Goal: Task Accomplishment & Management: Complete application form

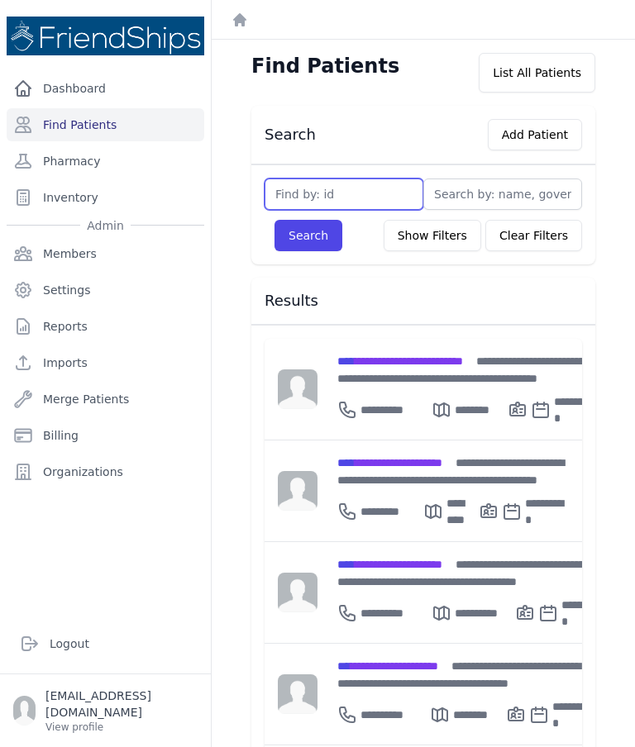
click at [365, 201] on input "text" at bounding box center [344, 194] width 159 height 31
type input "367"
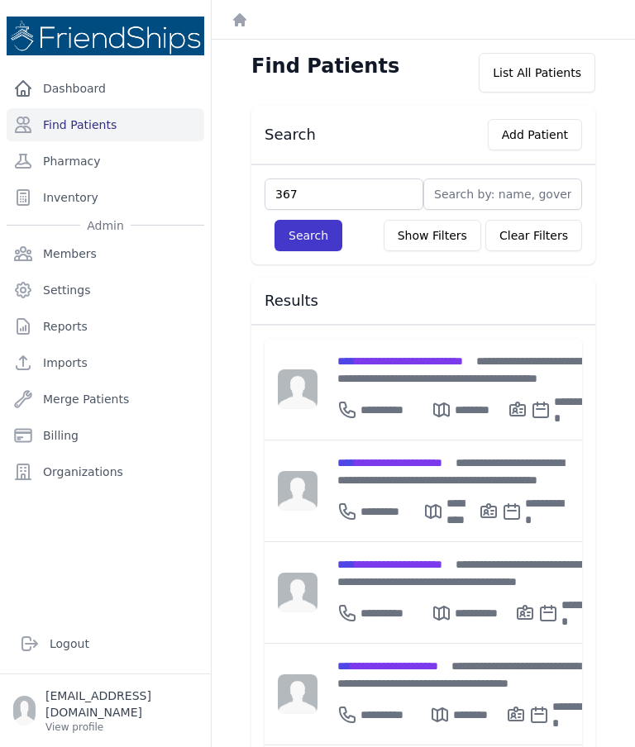
click at [327, 230] on button "Search" at bounding box center [309, 235] width 68 height 31
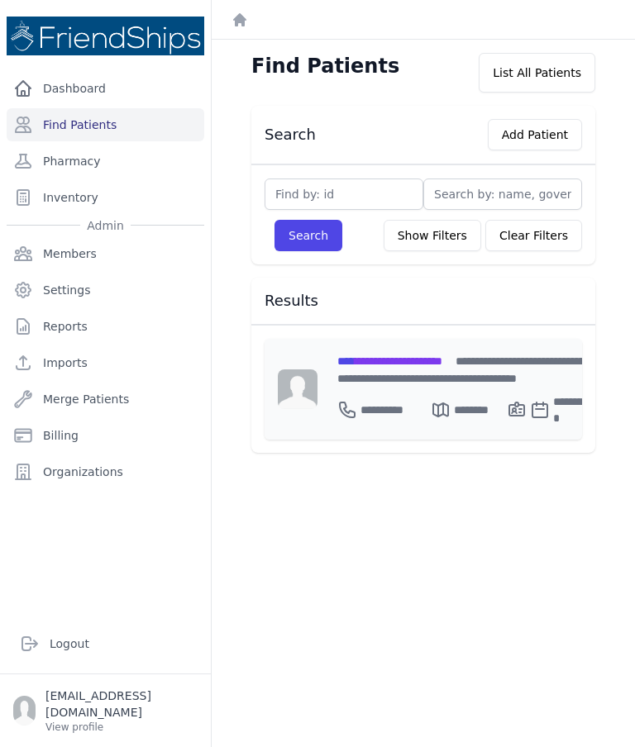
click at [413, 365] on span "**********" at bounding box center [389, 362] width 105 height 12
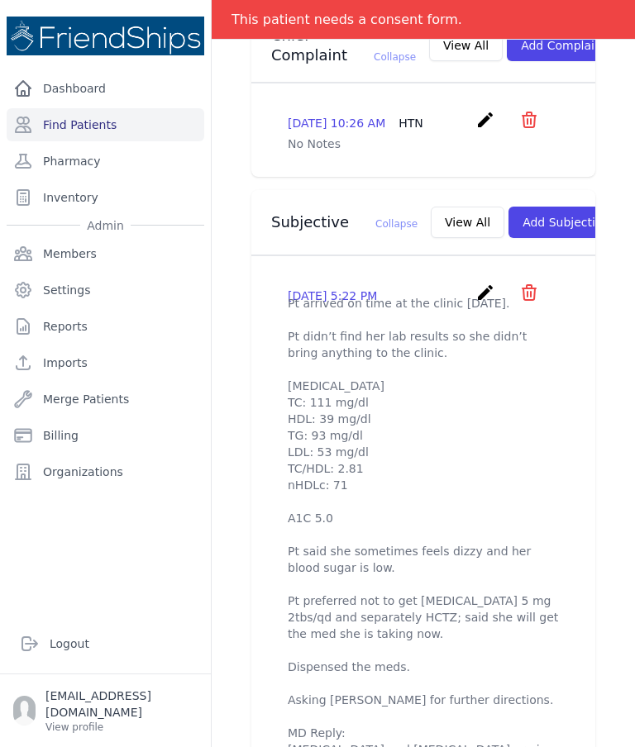
scroll to position [467, 0]
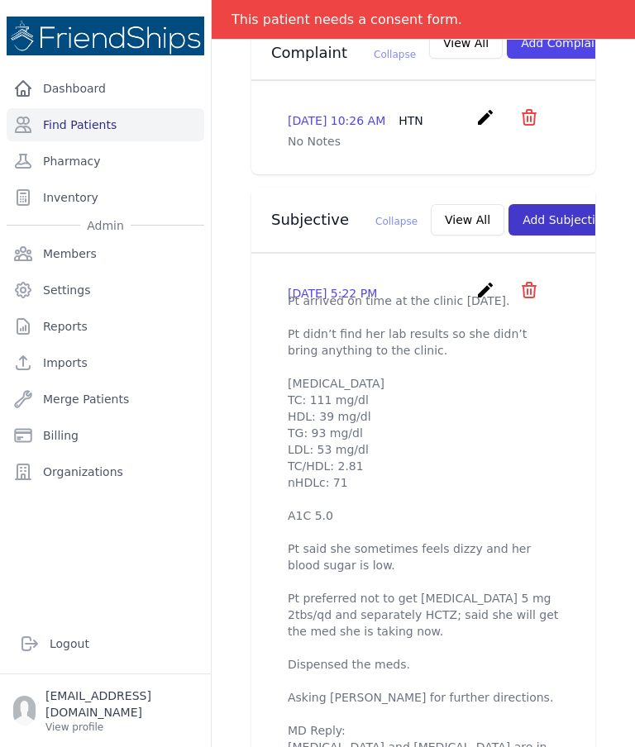
click at [520, 205] on button "Add Subjective" at bounding box center [566, 219] width 115 height 31
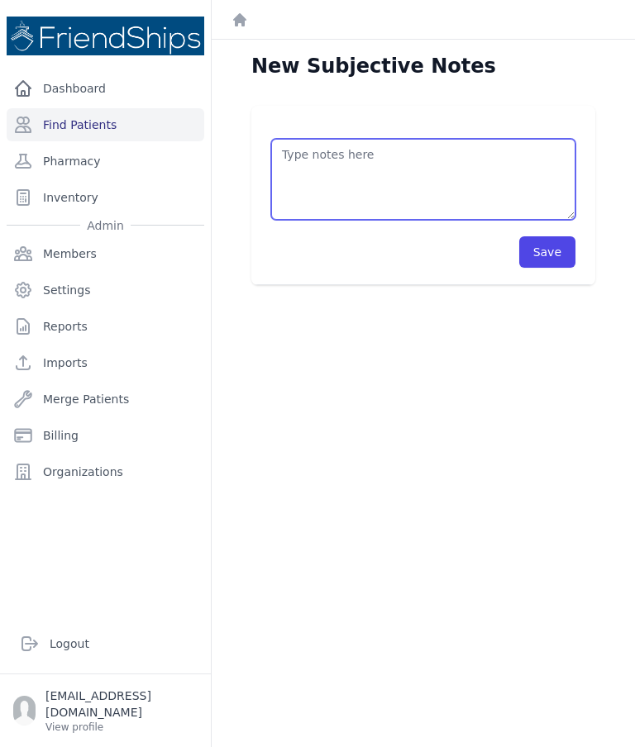
click at [379, 162] on textarea at bounding box center [423, 179] width 304 height 81
type textarea "Current medications: Vit B supplement: B1 - 250mg, B6 - 250mg, B12 - 1000mcg -"
click at [394, 193] on textarea "Current medications: Vit B supplement: B1 - 250mg, B6 - 250mg, B12 - 1000mcg -" at bounding box center [423, 179] width 304 height 81
click at [331, 174] on textarea "Current medications: Vit B supplement: B1 - 250mg, B6 - 250mg, B12 - 1000mcg -" at bounding box center [423, 179] width 304 height 81
click at [336, 160] on textarea "Current medications: Vit B supplement: B1 - 250mg, B6 - 250mg, B12 - 1000mcg -" at bounding box center [423, 179] width 304 height 81
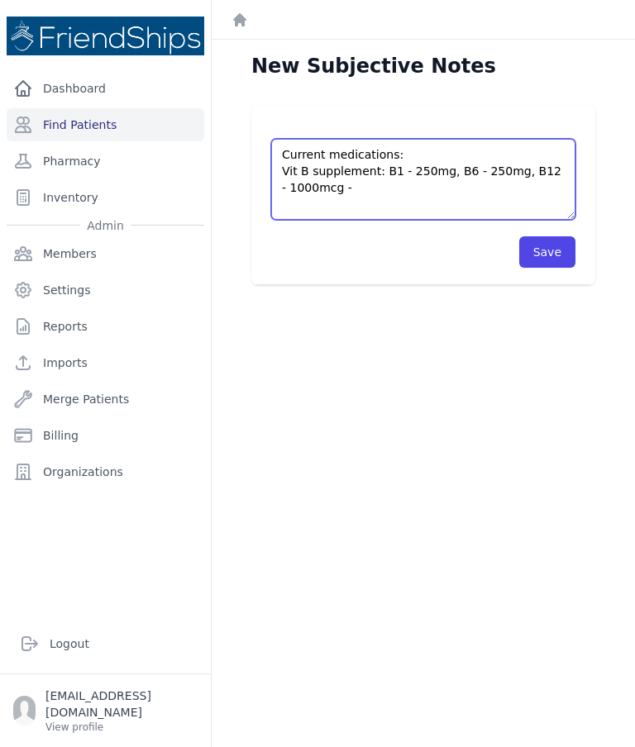
click at [332, 158] on textarea "Current medications: Vit B supplement: B1 - 250mg, B6 - 250mg, B12 - 1000mcg -" at bounding box center [423, 179] width 304 height 81
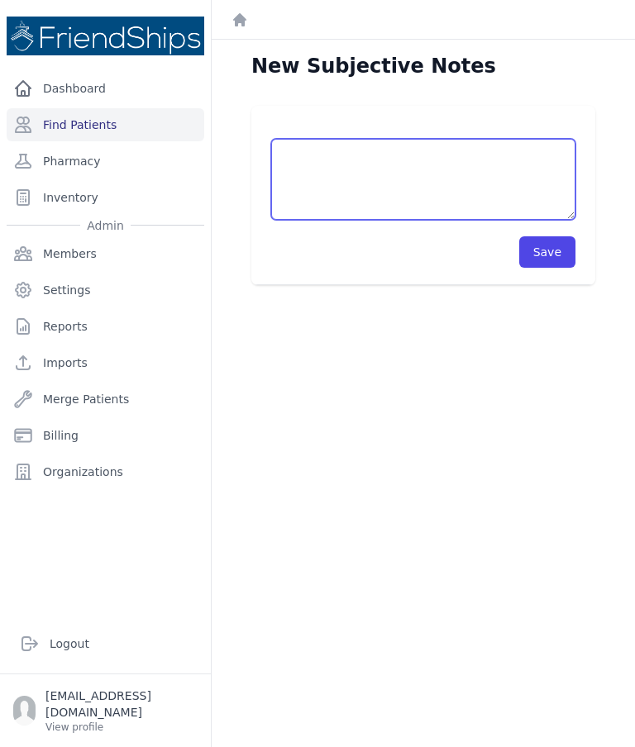
click at [307, 152] on textarea at bounding box center [423, 179] width 304 height 81
click at [315, 166] on textarea at bounding box center [423, 179] width 304 height 81
click at [312, 156] on textarea at bounding box center [423, 179] width 304 height 81
click at [319, 158] on textarea at bounding box center [423, 179] width 304 height 81
paste textarea "Pt’s current meds: - [MEDICAL_DATA] 80 mg x 1tb/ qPM - [MEDICAL_DATA] HCTZ 10mg…"
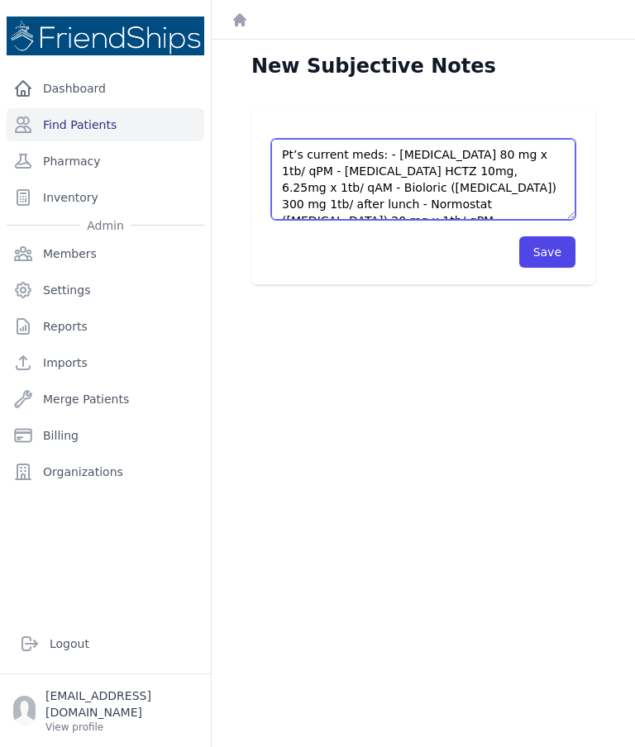
click at [393, 154] on textarea "Pt’s current meds: - [MEDICAL_DATA] 80 mg x 1tb/ qPM - [MEDICAL_DATA] HCTZ 10mg…" at bounding box center [423, 179] width 304 height 81
click at [386, 151] on textarea "Pt’s current meds: - [MEDICAL_DATA] 80 mg x 1tb/ qPM - [MEDICAL_DATA] HCTZ 10mg…" at bounding box center [423, 179] width 304 height 81
click at [337, 155] on textarea "Pt’s current meds: - [MEDICAL_DATA] 80 mg x 1tb/ qPM - [MEDICAL_DATA] HCTZ 10mg…" at bounding box center [423, 179] width 304 height 81
click at [384, 154] on textarea "Pt’s current meds: - [MEDICAL_DATA] 80 mg x 1tb/ qPM - [MEDICAL_DATA] HCTZ 10mg…" at bounding box center [423, 179] width 304 height 81
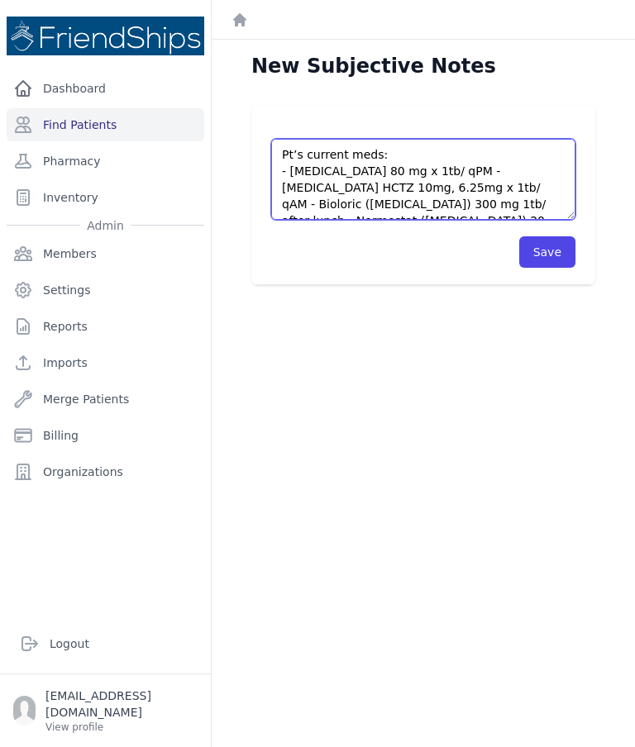
click at [439, 168] on textarea "Pt’s current meds: - [MEDICAL_DATA] 80 mg x 1tb/ qPM - [MEDICAL_DATA] HCTZ 10mg…" at bounding box center [423, 179] width 304 height 81
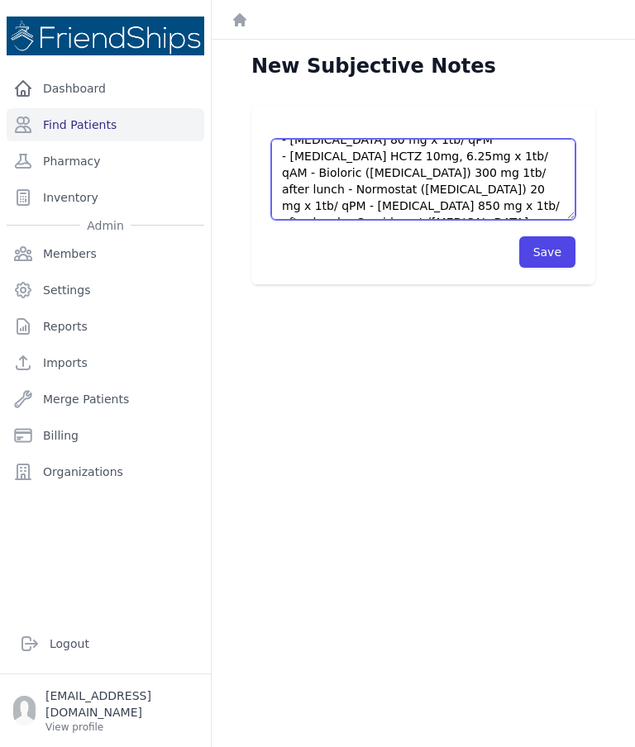
scroll to position [31, 0]
click at [313, 170] on textarea "Pt’s current meds: - [MEDICAL_DATA] 80 mg x 1tb/ qPM - [MEDICAL_DATA] HCTZ 10mg…" at bounding box center [423, 179] width 304 height 81
click at [312, 177] on textarea "Pt’s current meds: - [MEDICAL_DATA] 80 mg x 1tb/ qPM - [MEDICAL_DATA] HCTZ 10mg…" at bounding box center [423, 179] width 304 height 81
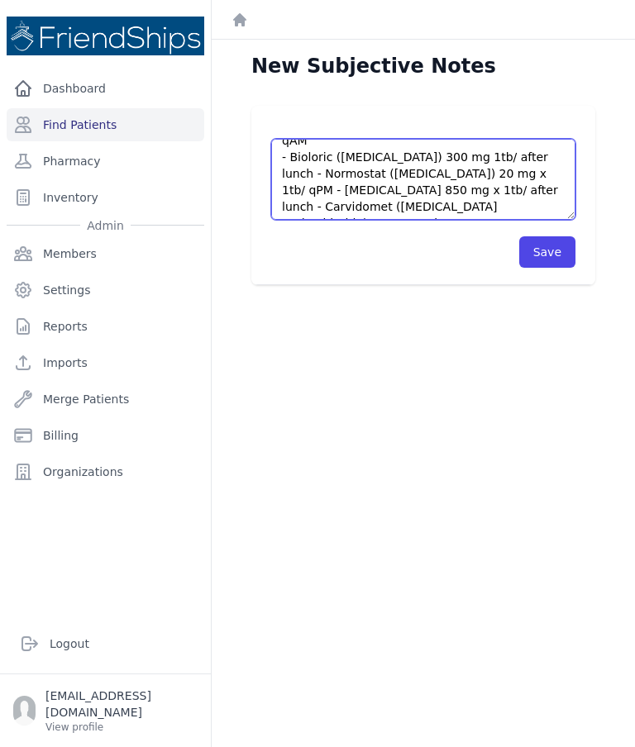
scroll to position [64, 0]
click at [523, 156] on textarea "Pt’s current meds: - [MEDICAL_DATA] 80 mg x 1tb/ qPM - [MEDICAL_DATA] HCTZ 10mg…" at bounding box center [423, 179] width 304 height 81
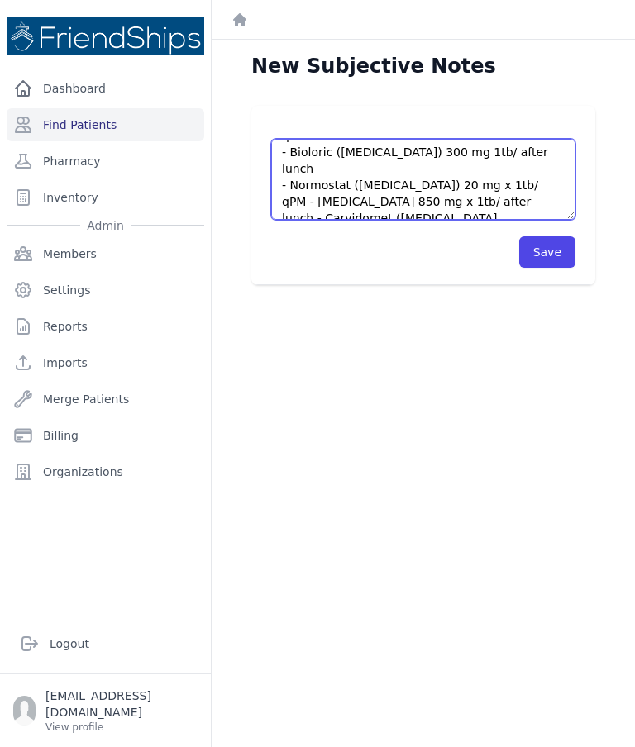
scroll to position [68, 0]
click at [523, 170] on textarea "Pt’s current meds: - [MEDICAL_DATA] 80 mg x 1tb/ qPM - [MEDICAL_DATA] HCTZ 10mg…" at bounding box center [423, 179] width 304 height 81
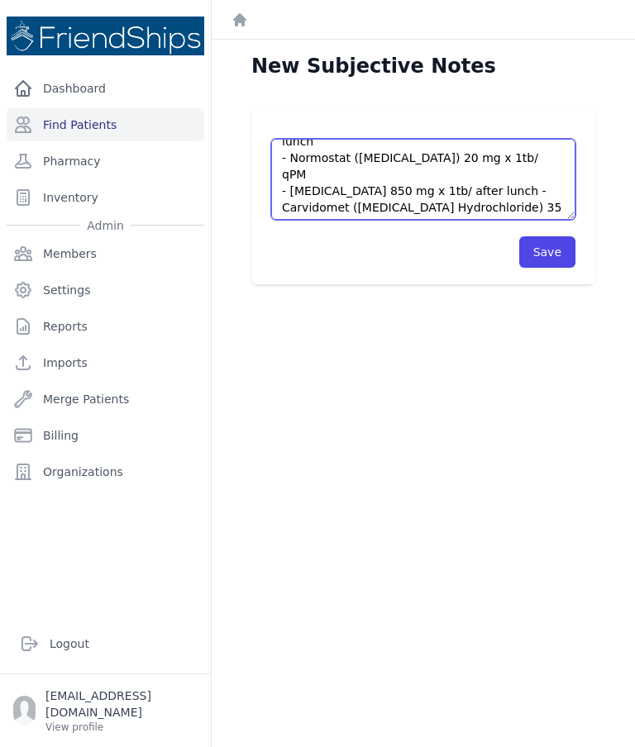
scroll to position [97, 0]
click at [484, 157] on textarea "Pt’s current meds: - [MEDICAL_DATA] 80 mg x 1tb/ qPM - [MEDICAL_DATA] HCTZ 10mg…" at bounding box center [423, 179] width 304 height 81
click at [337, 189] on textarea "Pt’s current meds: - [MEDICAL_DATA] 80 mg x 1tb/ qPM - [MEDICAL_DATA] HCTZ 10mg…" at bounding box center [423, 179] width 304 height 81
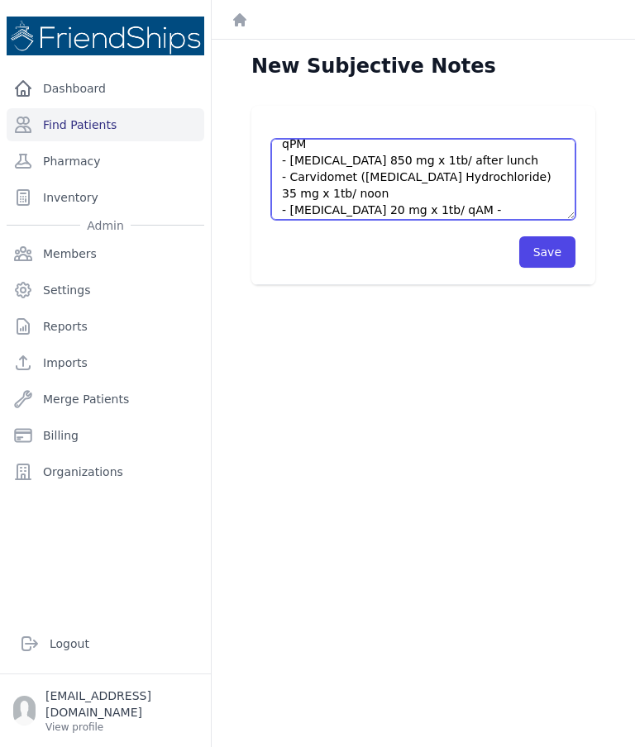
scroll to position [127, 0]
click at [458, 172] on textarea "Pt’s current meds: - [MEDICAL_DATA] 80 mg x 1tb/ qPM - [MEDICAL_DATA] HCTZ 10mg…" at bounding box center [423, 179] width 304 height 81
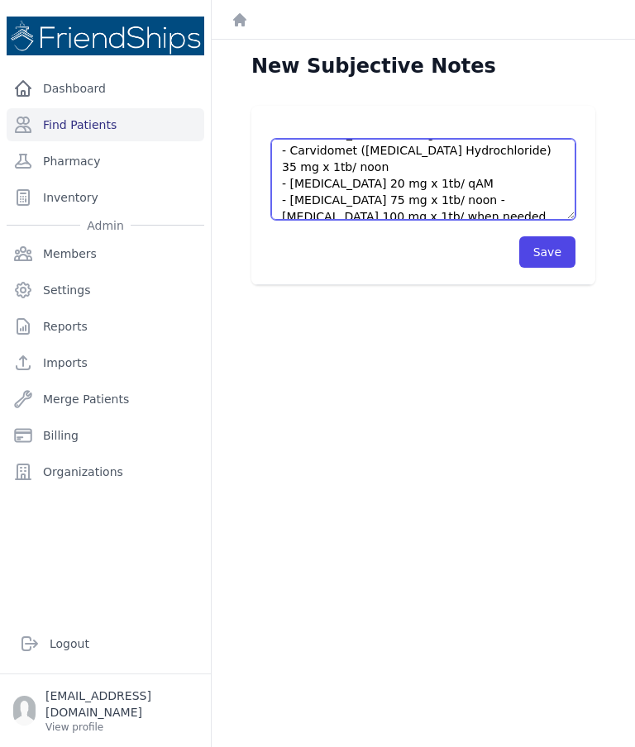
click at [458, 168] on textarea "Pt’s current meds: - [MEDICAL_DATA] 80 mg x 1tb/ qPM - [MEDICAL_DATA] HCTZ 10mg…" at bounding box center [423, 179] width 304 height 81
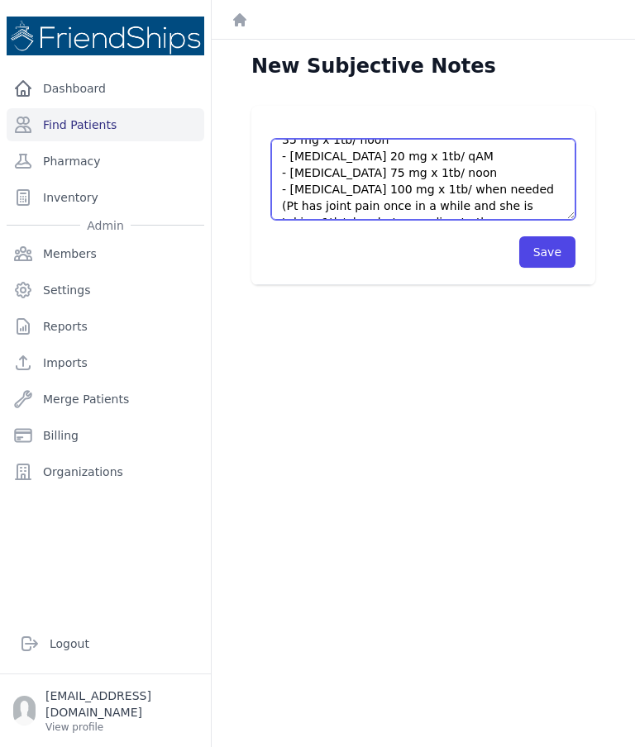
scroll to position [181, 0]
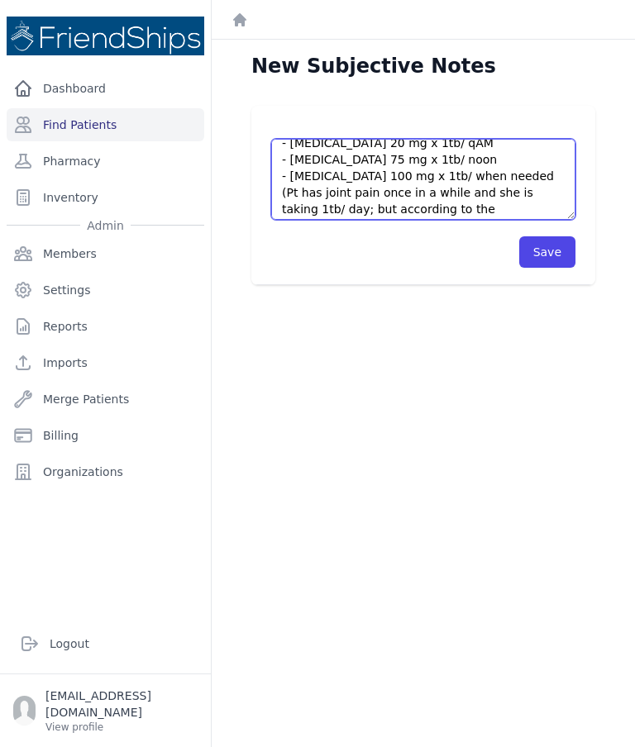
click at [547, 210] on textarea "Pt’s current meds: - [MEDICAL_DATA] 80 mg x 1tb/ qPM - [MEDICAL_DATA] HCTZ 10mg…" at bounding box center [423, 179] width 304 height 81
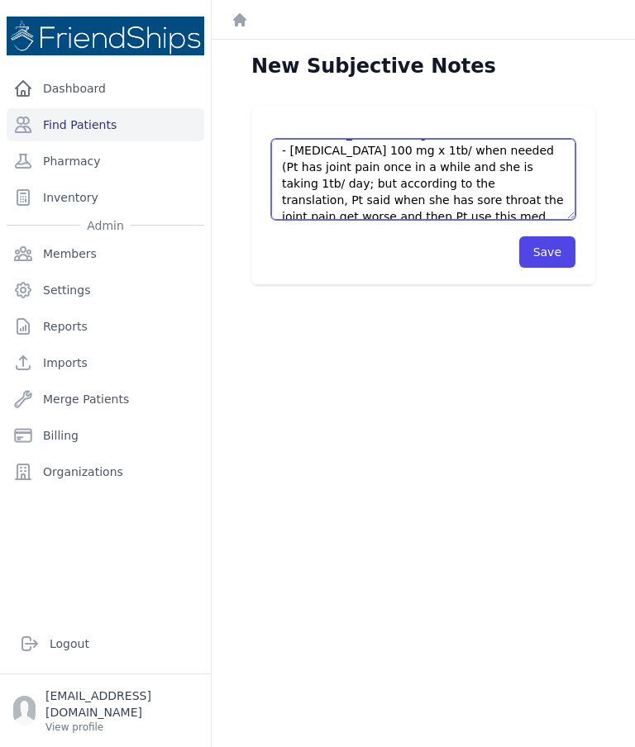
scroll to position [222, 0]
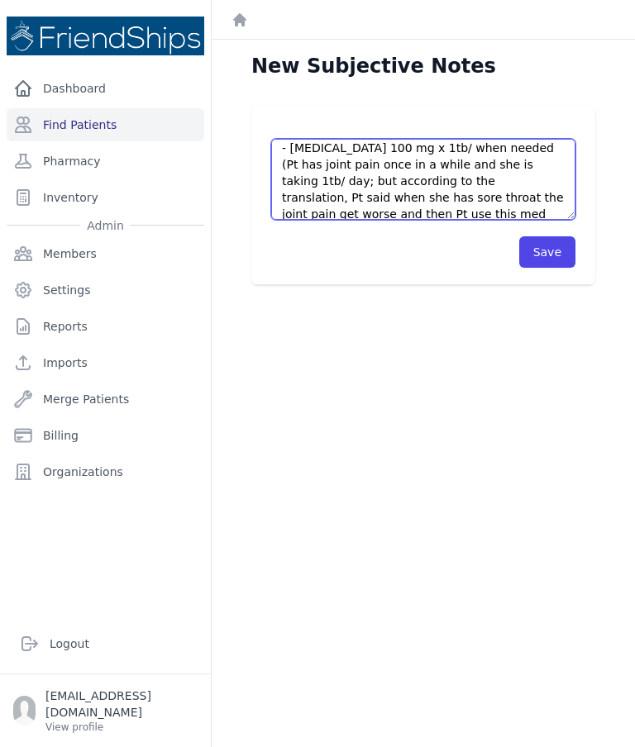
click at [443, 181] on textarea "Pt’s current meds: - [MEDICAL_DATA] 80 mg x 1tb/ qPM - [MEDICAL_DATA] HCTZ 10mg…" at bounding box center [423, 179] width 304 height 81
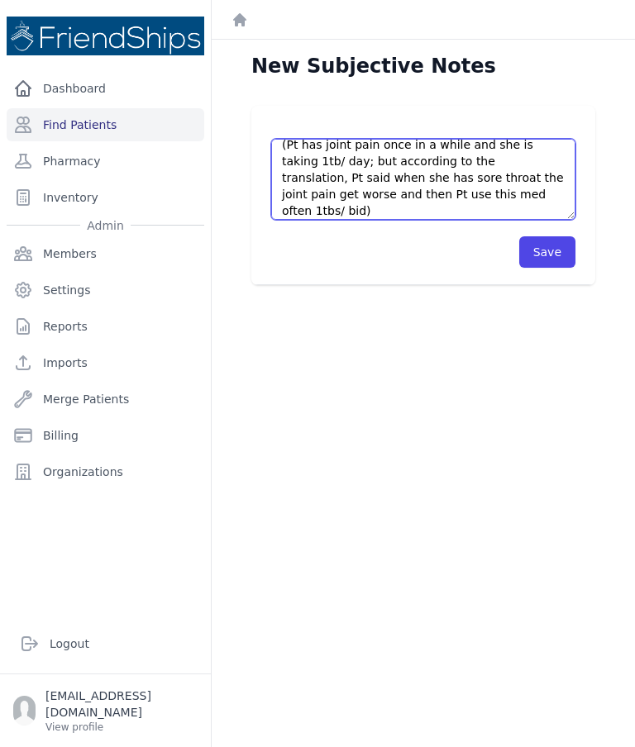
scroll to position [241, 0]
click at [475, 155] on textarea "Pt’s current meds: - [MEDICAL_DATA] 80 mg x 1tb/ qPM - [MEDICAL_DATA] HCTZ 10mg…" at bounding box center [423, 179] width 304 height 81
click at [451, 198] on textarea "Pt’s current meds: - [MEDICAL_DATA] 80 mg x 1tb/ qPM - [MEDICAL_DATA] HCTZ 10mg…" at bounding box center [423, 179] width 304 height 81
click at [532, 196] on textarea "Pt’s current meds: - [MEDICAL_DATA] 80 mg x 1tb/ qPM - [MEDICAL_DATA] HCTZ 10mg…" at bounding box center [423, 179] width 304 height 81
click at [534, 196] on textarea "Pt’s current meds: - [MEDICAL_DATA] 80 mg x 1tb/ qPM - [MEDICAL_DATA] HCTZ 10mg…" at bounding box center [423, 179] width 304 height 81
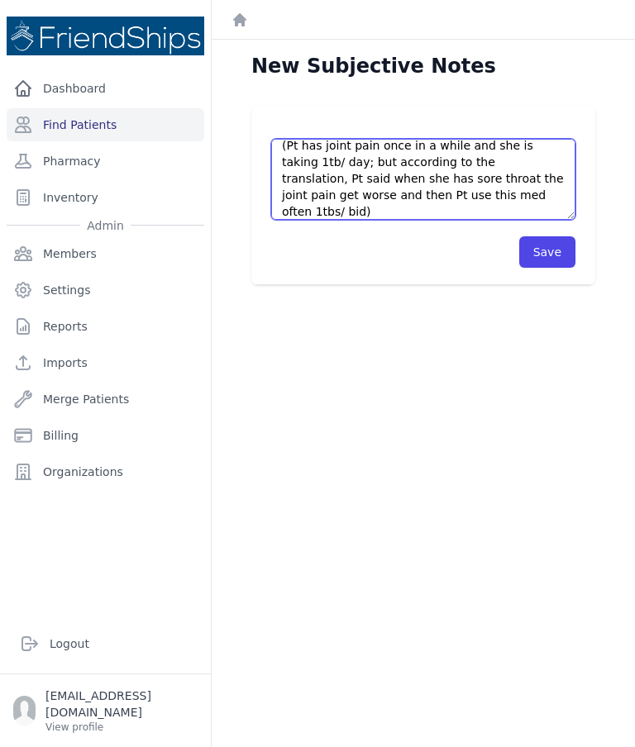
click at [540, 197] on textarea "Pt’s current meds: - [MEDICAL_DATA] 80 mg x 1tb/ qPM - [MEDICAL_DATA] HCTZ 10mg…" at bounding box center [423, 179] width 304 height 81
click at [389, 212] on textarea "Pt’s current meds: - [MEDICAL_DATA] 80 mg x 1tb/ qPM - [MEDICAL_DATA] HCTZ 10mg…" at bounding box center [423, 179] width 304 height 81
click at [487, 218] on textarea "Pt’s current meds: - [MEDICAL_DATA] 80 mg x 1tb/ qPM - [MEDICAL_DATA] HCTZ 10mg…" at bounding box center [423, 179] width 304 height 81
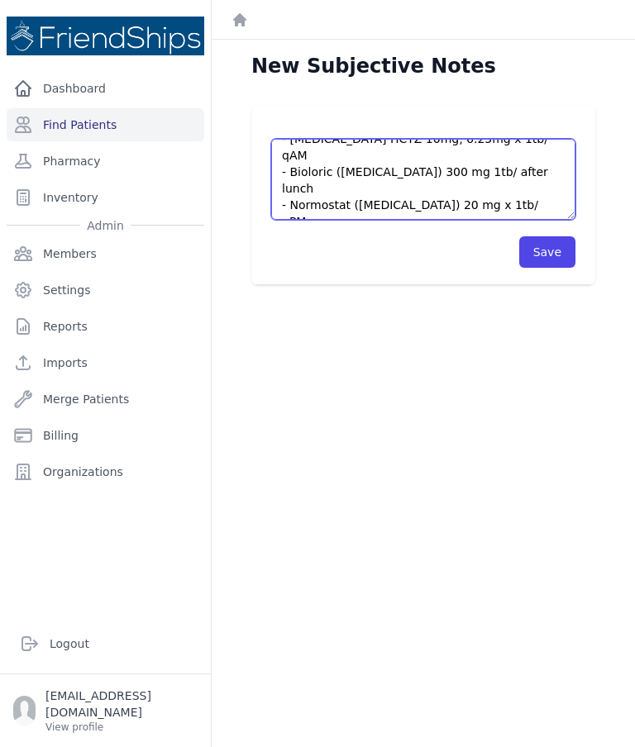
scroll to position [48, 0]
click at [437, 193] on textarea "Pt’s current meds: - [MEDICAL_DATA] 80 mg x 1tb/ qPM - [MEDICAL_DATA] HCTZ 10mg…" at bounding box center [423, 179] width 304 height 81
click at [436, 191] on textarea "Pt’s current meds: - [MEDICAL_DATA] 80 mg x 1tb/ qPM - [MEDICAL_DATA] HCTZ 10mg…" at bounding box center [423, 179] width 304 height 81
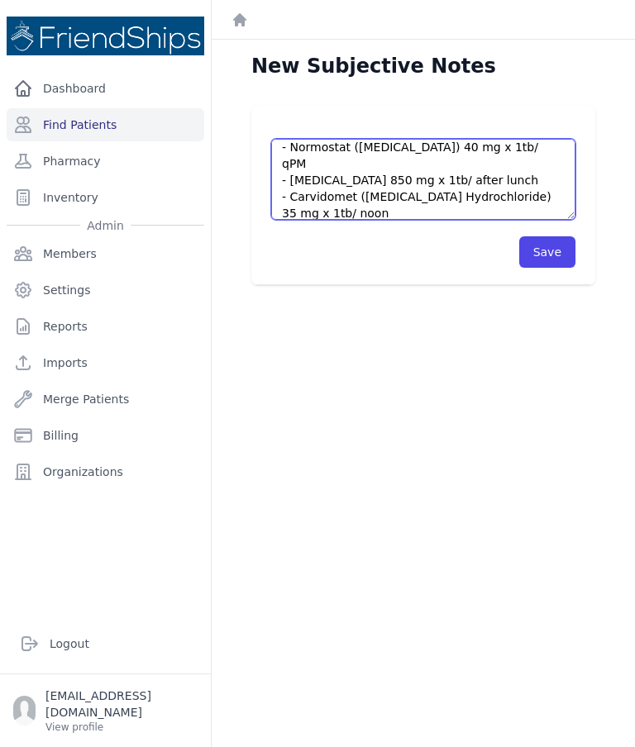
scroll to position [104, 0]
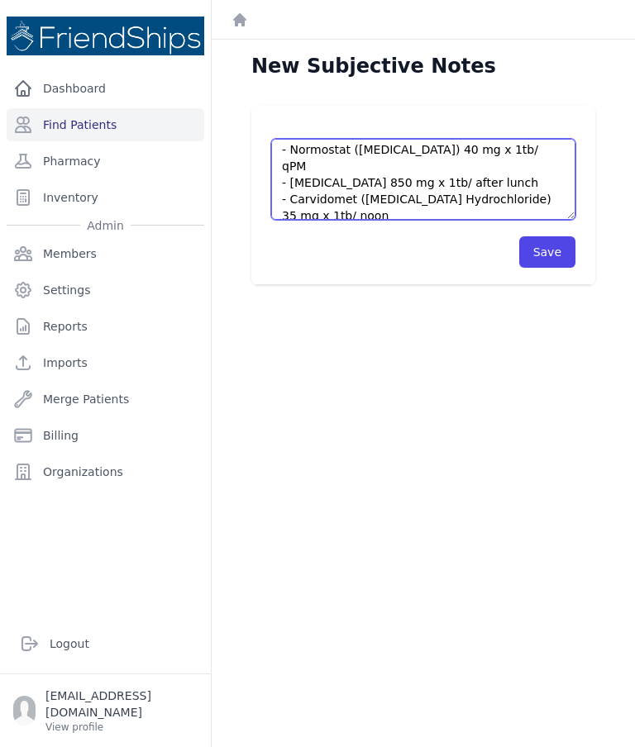
click at [527, 186] on textarea "Pt’s current meds: - [MEDICAL_DATA] 80 mg x 1tb/ qPM - [MEDICAL_DATA] HCTZ 10mg…" at bounding box center [423, 179] width 304 height 81
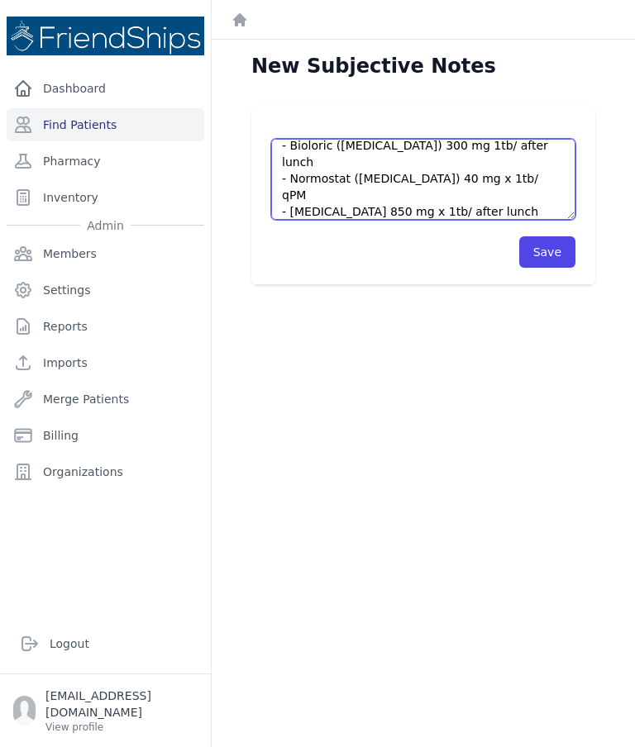
scroll to position [76, 0]
click at [367, 175] on textarea "Pt’s current meds: - [MEDICAL_DATA] 80 mg x 1tb/ qPM - [MEDICAL_DATA] HCTZ 10mg…" at bounding box center [423, 179] width 304 height 81
click at [369, 176] on textarea "Pt’s current meds: - [MEDICAL_DATA] 80 mg x 1tb/ qPM - [MEDICAL_DATA] HCTZ 10mg…" at bounding box center [423, 179] width 304 height 81
click at [370, 180] on textarea "Pt’s current meds: - [MEDICAL_DATA] 80 mg x 1tb/ qPM - [MEDICAL_DATA] HCTZ 10mg…" at bounding box center [423, 179] width 304 height 81
click at [344, 192] on textarea "Pt’s current meds: - [MEDICAL_DATA] 80 mg x 1tb/ qPM - [MEDICAL_DATA] HCTZ 10mg…" at bounding box center [423, 179] width 304 height 81
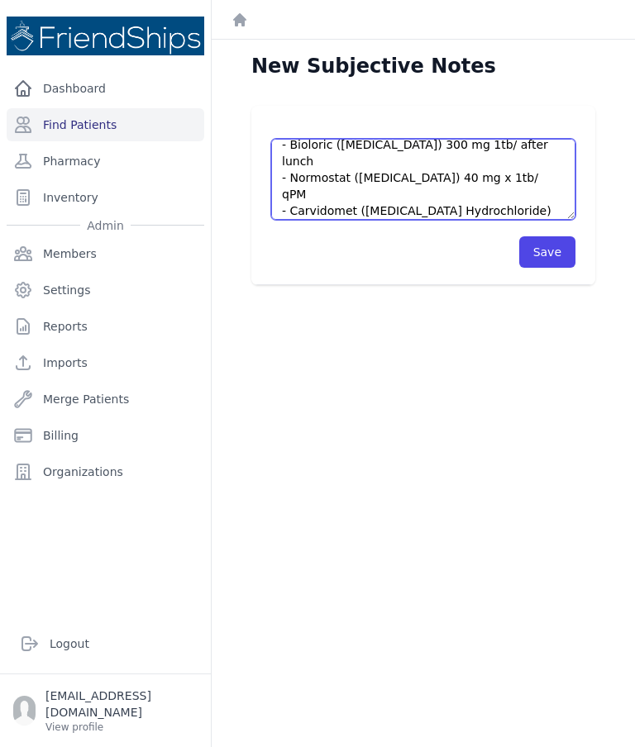
click at [322, 184] on textarea "Pt’s current meds: - [MEDICAL_DATA] 80 mg x 1tb/ qPM - [MEDICAL_DATA] HCTZ 10mg…" at bounding box center [423, 179] width 304 height 81
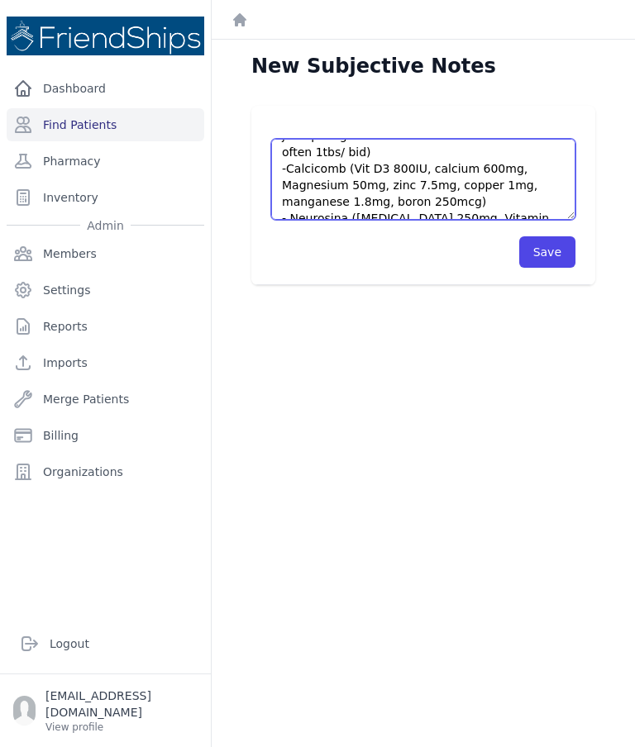
scroll to position [281, 0]
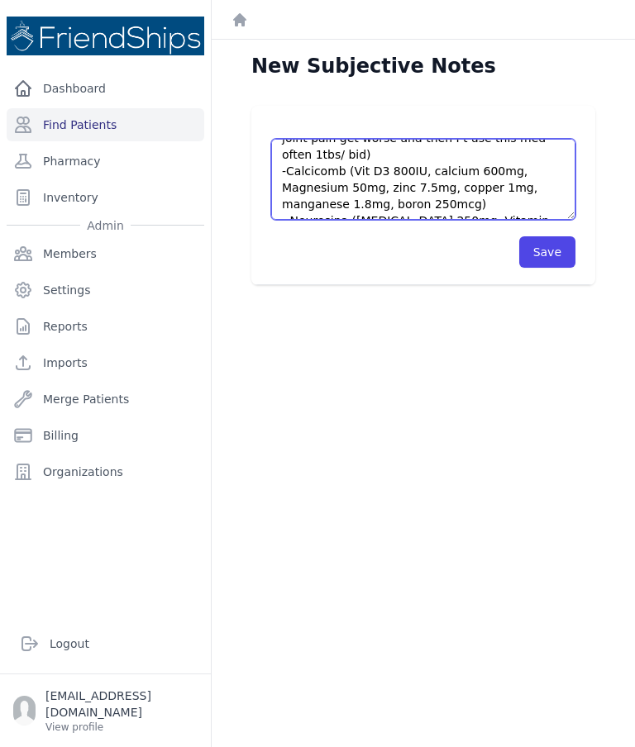
click at [508, 198] on textarea "Pt’s current meds: - [MEDICAL_DATA] 80 mg x 1tb/ qPM - [MEDICAL_DATA] HCTZ 10mg…" at bounding box center [423, 179] width 304 height 81
click at [509, 189] on textarea "Pt’s current meds: - [MEDICAL_DATA] 80 mg x 1tb/ qPM - [MEDICAL_DATA] HCTZ 10mg…" at bounding box center [423, 179] width 304 height 81
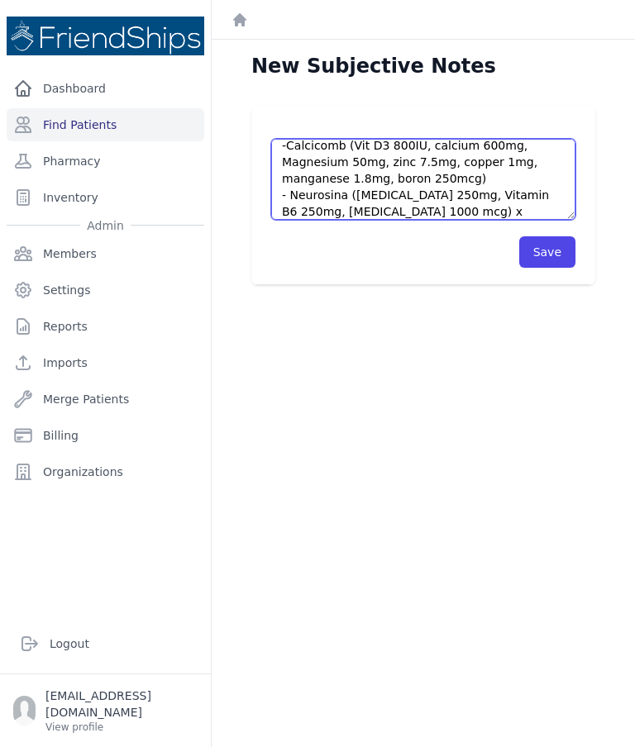
click at [324, 203] on textarea "Pt’s current meds: - [MEDICAL_DATA] 80 mg x 1tb/ qPM - [MEDICAL_DATA] HCTZ 10mg…" at bounding box center [423, 179] width 304 height 81
click at [316, 213] on textarea "Pt’s current meds: - [MEDICAL_DATA] 80 mg x 1tb/ qPM - [MEDICAL_DATA] HCTZ 10mg…" at bounding box center [423, 179] width 304 height 81
click at [311, 209] on textarea "Pt’s current meds: - [MEDICAL_DATA] 80 mg x 1tb/ qPM - [MEDICAL_DATA] HCTZ 10mg…" at bounding box center [423, 179] width 304 height 81
paste textarea "- [MEDICAL_DATA] 850 mg x 1tb/ after lunch"
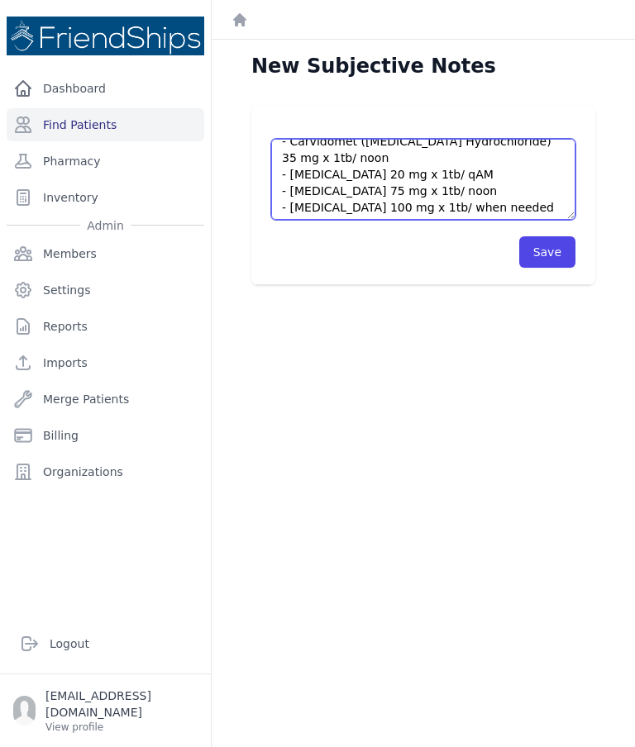
scroll to position [150, 0]
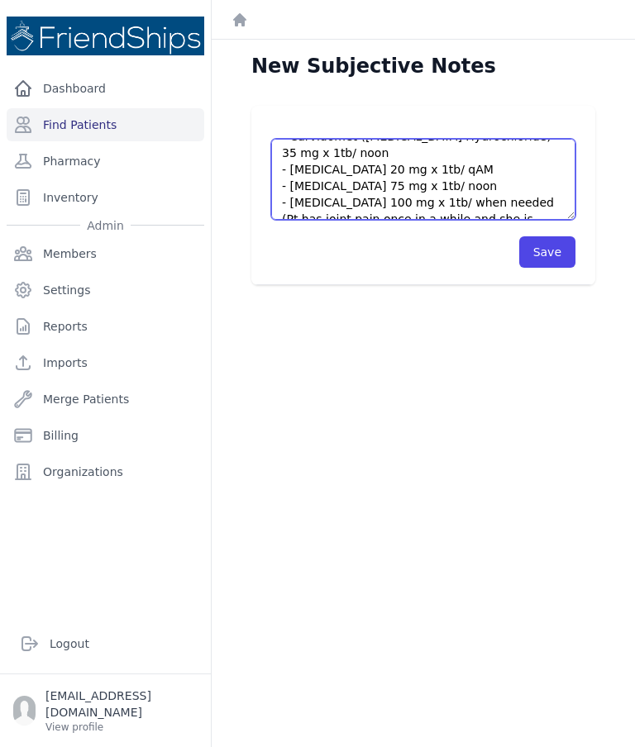
click at [301, 171] on textarea "Pt’s current meds: - [MEDICAL_DATA] 80 mg x 1tb/ qPM - [MEDICAL_DATA] HCTZ 10mg…" at bounding box center [423, 179] width 304 height 81
click at [303, 172] on textarea "Pt’s current meds: - [MEDICAL_DATA] 80 mg x 1tb/ qPM - [MEDICAL_DATA] HCTZ 10mg…" at bounding box center [423, 179] width 304 height 81
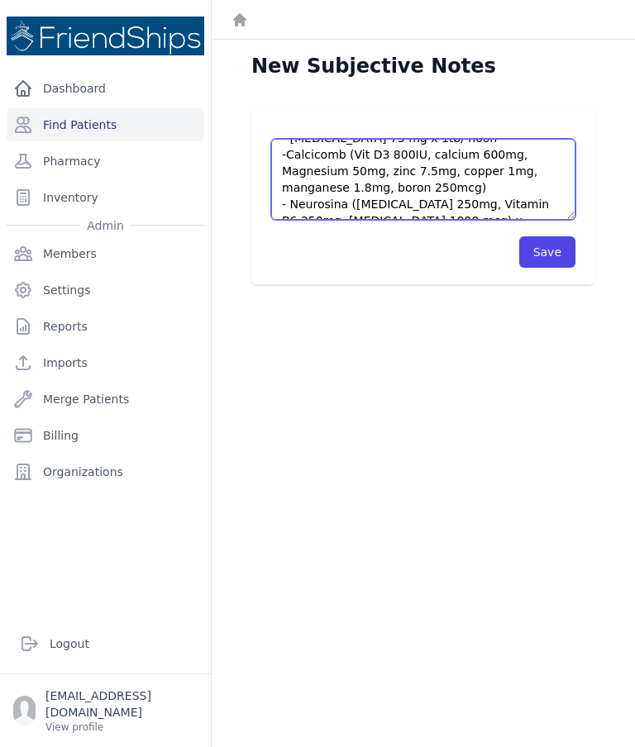
scroll to position [123, 0]
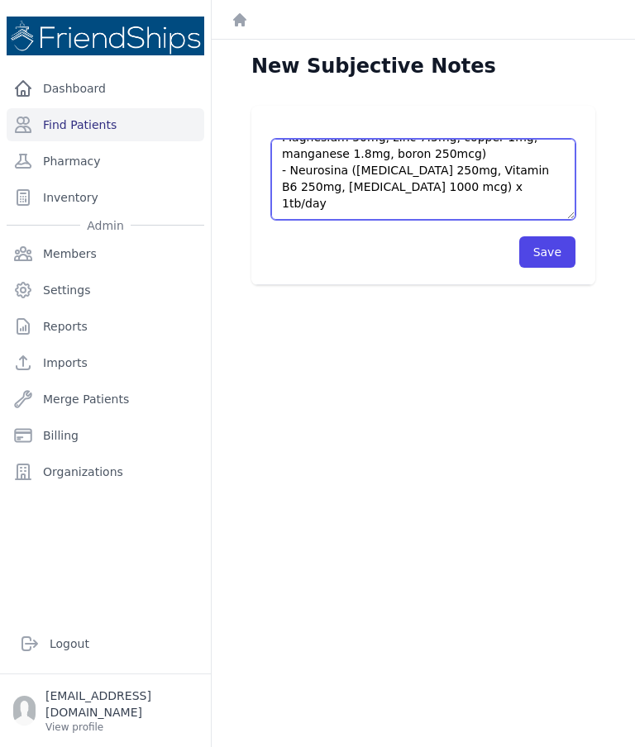
click at [530, 209] on textarea "Pt’s current meds: - [MEDICAL_DATA] 80 mg x 1tb/ qPM - [MEDICAL_DATA] HCTZ 10mg…" at bounding box center [423, 179] width 304 height 81
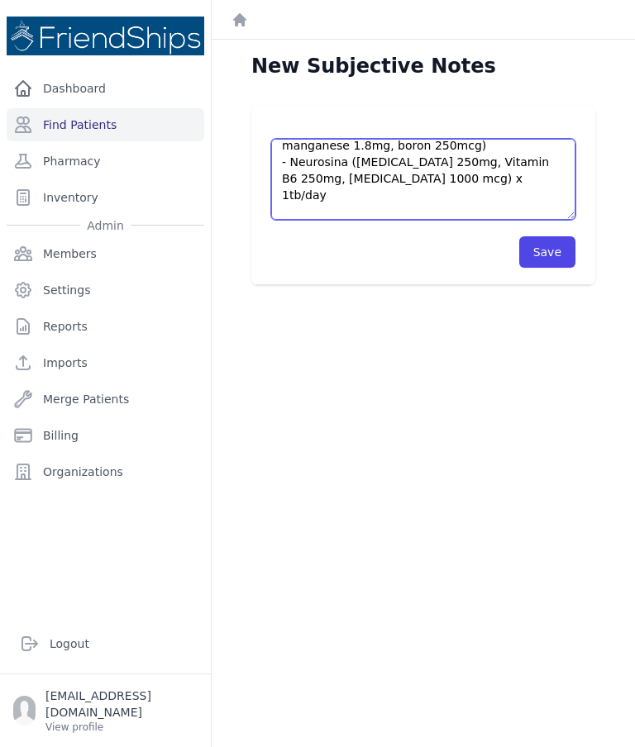
click at [337, 217] on textarea "Pt’s current meds: - [MEDICAL_DATA] 80 mg x 1tb/ qPM - [MEDICAL_DATA] HCTZ 10mg…" at bounding box center [423, 179] width 304 height 81
click at [307, 210] on textarea "Pt’s current meds: - [MEDICAL_DATA] 80 mg x 1tb/ qPM - [MEDICAL_DATA] HCTZ 10mg…" at bounding box center [423, 179] width 304 height 81
click at [319, 213] on textarea "Pt’s current meds: - [MEDICAL_DATA] 80 mg x 1tb/ qPM - [MEDICAL_DATA] HCTZ 10mg…" at bounding box center [423, 179] width 304 height 81
paste textarea "- [MEDICAL_DATA] 100 mg x 1tb/ when needed (Pt has joint pain once in a while a…"
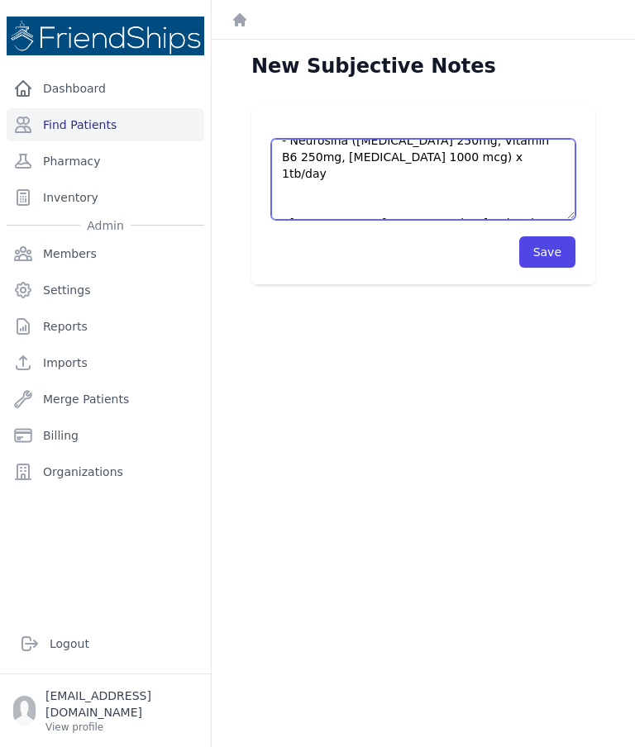
scroll to position [255, 0]
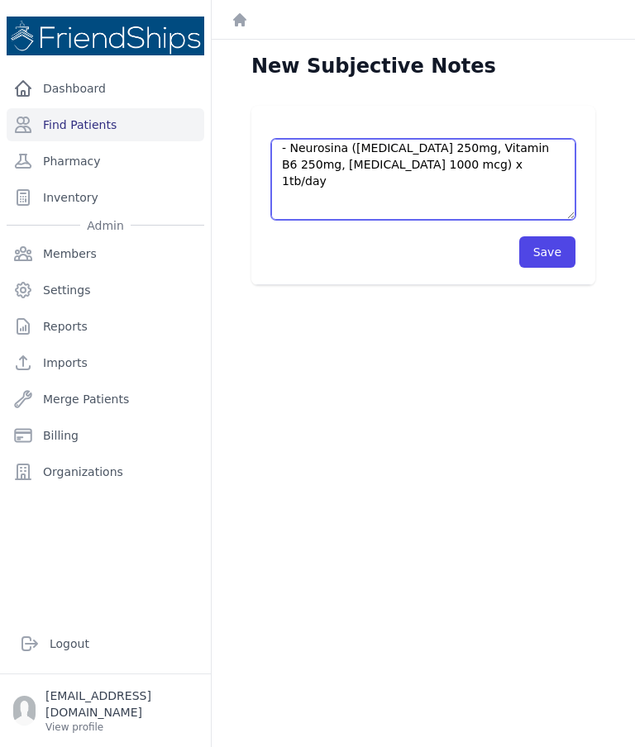
click at [531, 181] on textarea "Pt’s current meds: - [MEDICAL_DATA] 80 mg x 1tb/ qPM - [MEDICAL_DATA] HCTZ 10mg…" at bounding box center [423, 179] width 304 height 81
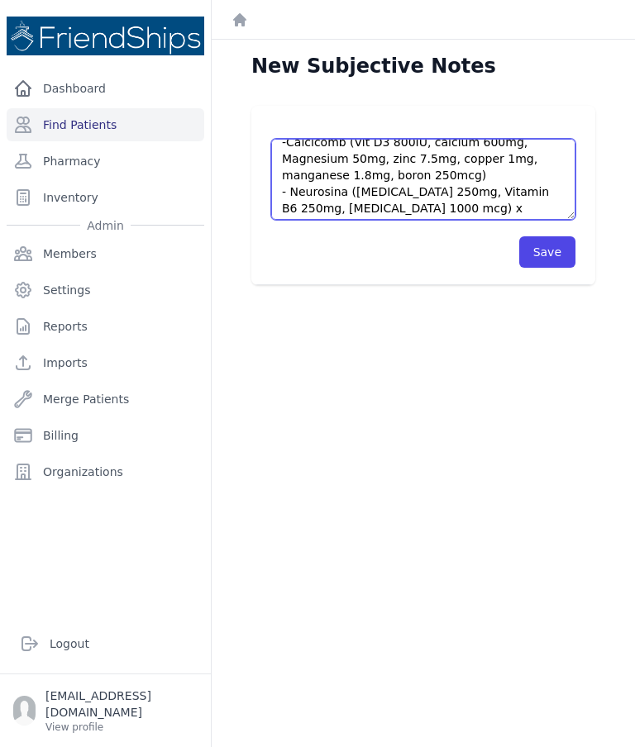
scroll to position [209, 0]
click at [512, 189] on textarea "Pt’s current meds: - [MEDICAL_DATA] 80 mg x 1tb/ qPM - [MEDICAL_DATA] HCTZ 10mg…" at bounding box center [423, 179] width 304 height 81
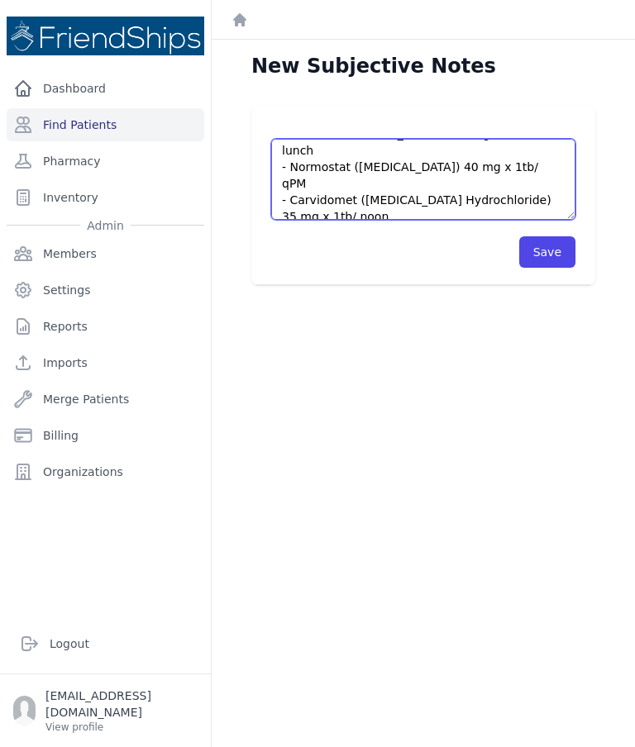
scroll to position [88, 0]
click at [369, 186] on textarea "Pt’s current meds: - [MEDICAL_DATA] 80 mg x 1tb/ qPM - [MEDICAL_DATA] HCTZ 10mg…" at bounding box center [423, 179] width 304 height 81
click at [298, 202] on textarea "Pt’s current meds: - [MEDICAL_DATA] 80 mg x 1tb/ qPM - [MEDICAL_DATA] HCTZ 10mg…" at bounding box center [423, 179] width 304 height 81
click at [294, 199] on textarea "Pt’s current meds: - [MEDICAL_DATA] 80 mg x 1tb/ qPM - [MEDICAL_DATA] HCTZ 10mg…" at bounding box center [423, 179] width 304 height 81
click at [390, 201] on textarea "Pt’s current meds: - [MEDICAL_DATA] 80 mg x 1tb/ qPM - [MEDICAL_DATA] HCTZ 10mg…" at bounding box center [423, 179] width 304 height 81
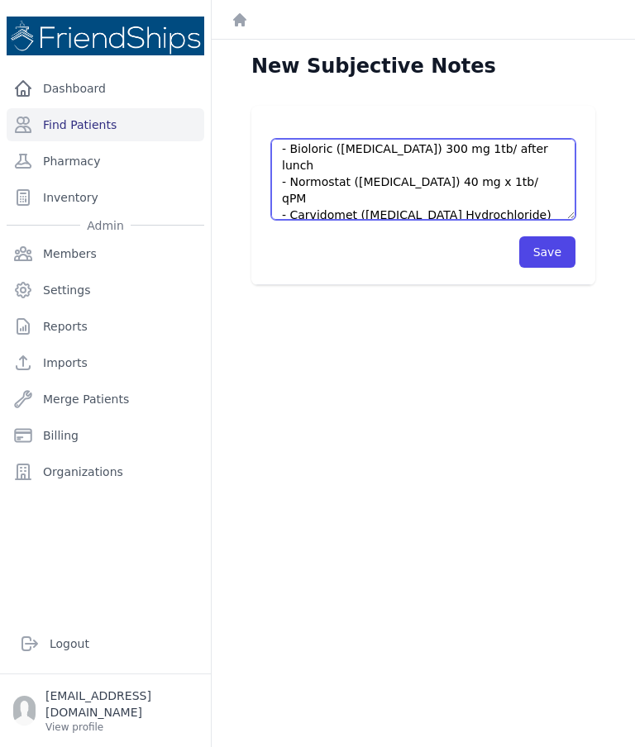
scroll to position [71, 0]
click at [437, 167] on textarea "Pt’s current meds: - [MEDICAL_DATA] 80 mg x 1tb/ qPM - [MEDICAL_DATA] HCTZ 10mg…" at bounding box center [423, 179] width 304 height 81
click at [442, 165] on textarea "Pt’s current meds: - [MEDICAL_DATA] 80 mg x 1tb/ qPM - [MEDICAL_DATA] HCTZ 10mg…" at bounding box center [423, 179] width 304 height 81
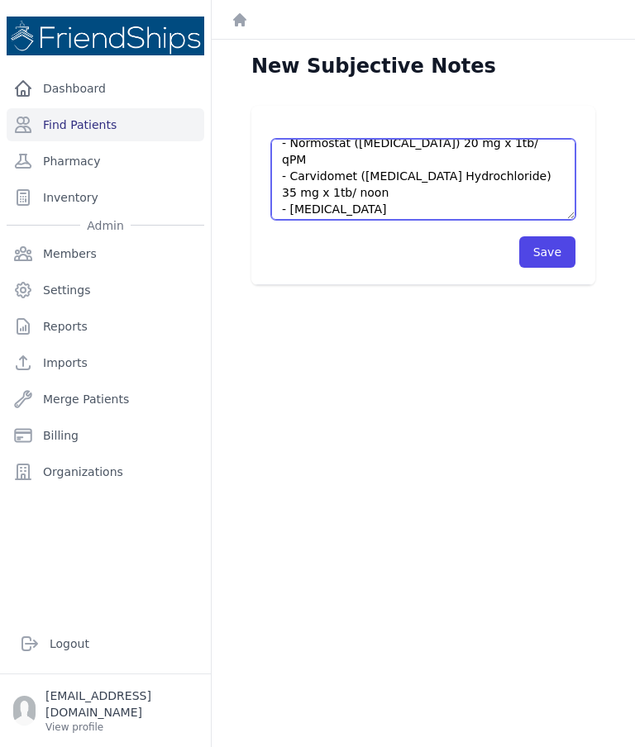
scroll to position [114, 0]
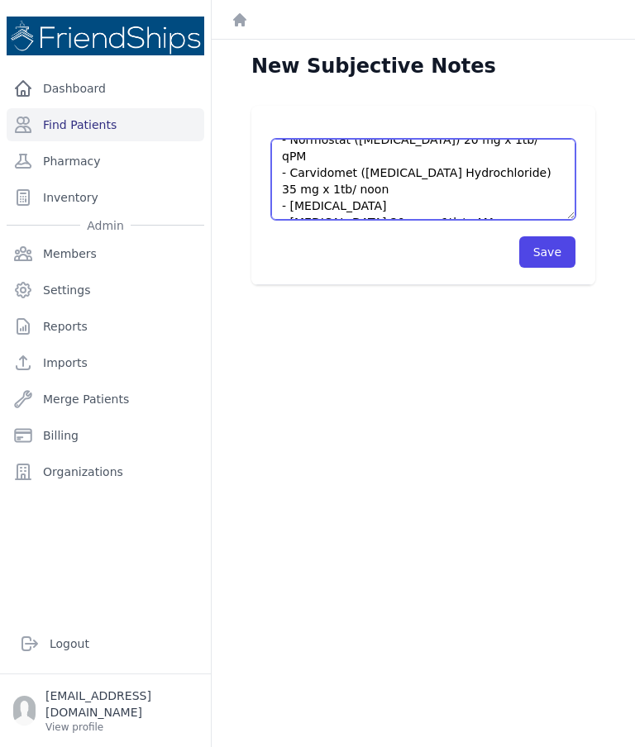
click at [448, 180] on textarea "Pt’s current meds: - [MEDICAL_DATA] 80 mg x 1tb/ qPM - [MEDICAL_DATA] HCTZ 10mg…" at bounding box center [423, 179] width 304 height 81
click at [395, 171] on textarea "Pt’s current meds: - [MEDICAL_DATA] 80 mg x 1tb/ qPM - [MEDICAL_DATA] HCTZ 10mg…" at bounding box center [423, 179] width 304 height 81
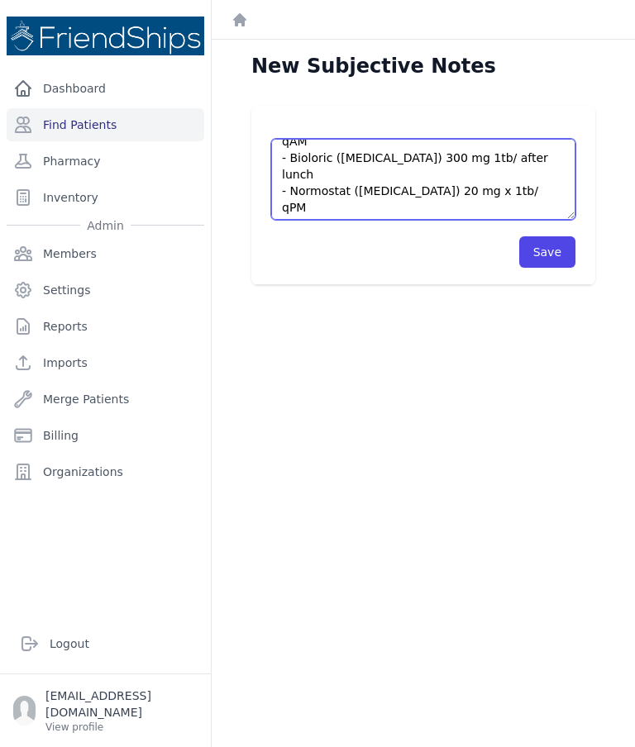
scroll to position [64, 0]
click at [518, 174] on textarea "Pt’s current meds: - [MEDICAL_DATA] 80 mg x 1tb/ qPM - [MEDICAL_DATA] HCTZ 10mg…" at bounding box center [423, 179] width 304 height 81
click at [518, 173] on textarea "Pt’s current meds: - [MEDICAL_DATA] 80 mg x 1tb/ qPM - [MEDICAL_DATA] HCTZ 10mg…" at bounding box center [423, 179] width 304 height 81
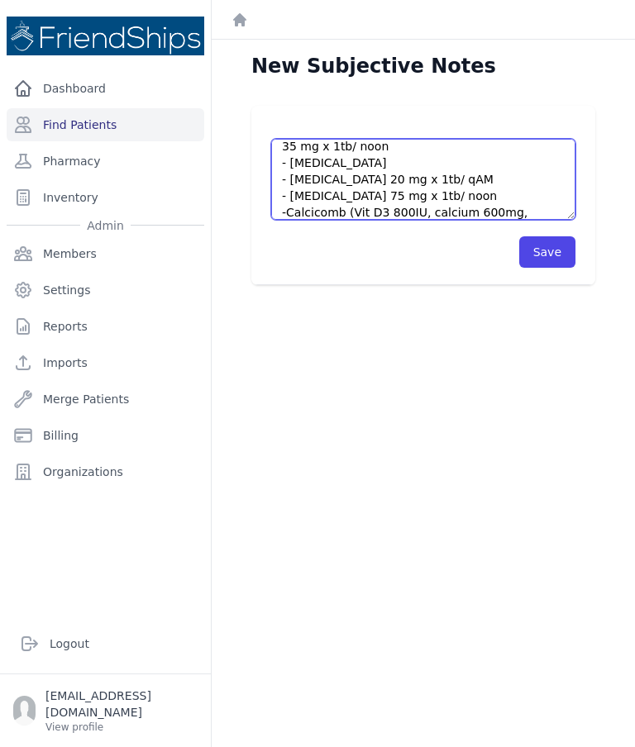
scroll to position [158, 0]
click at [442, 168] on textarea "Pt’s current meds: - [MEDICAL_DATA] 80 mg x 1tb/ qPM - [MEDICAL_DATA] HCTZ 10mg…" at bounding box center [423, 179] width 304 height 81
click at [444, 165] on textarea "Pt’s current meds: - [MEDICAL_DATA] 80 mg x 1tb/ qPM - [MEDICAL_DATA] HCTZ 10mg…" at bounding box center [423, 179] width 304 height 81
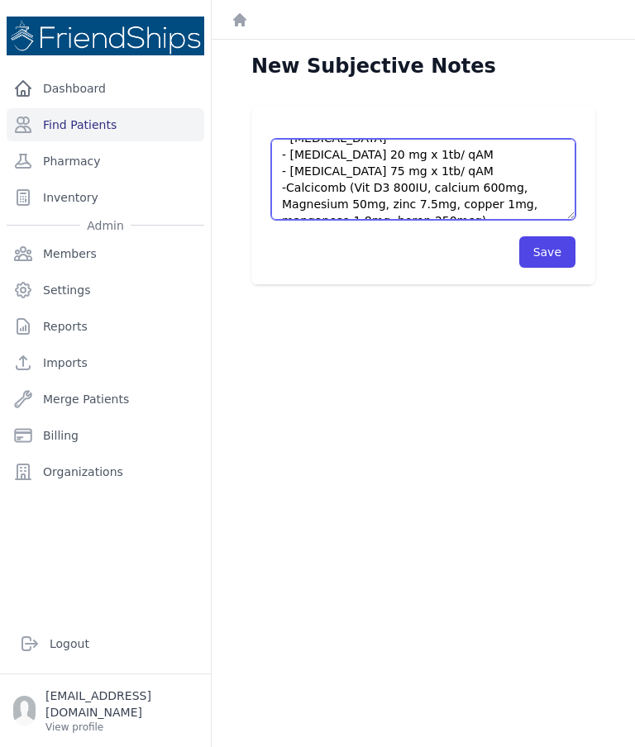
scroll to position [184, 0]
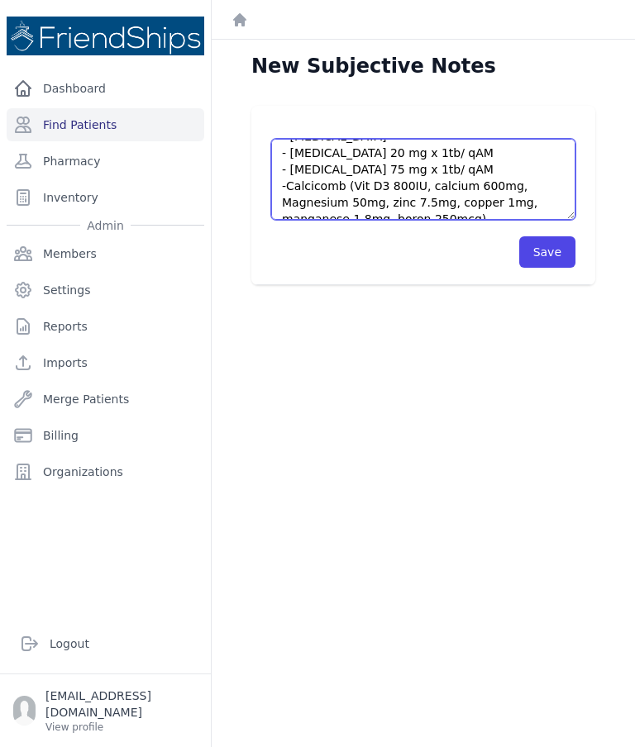
click at [501, 182] on textarea "Pt’s current meds: - [MEDICAL_DATA] 80 mg x 1tb/ qPM - [MEDICAL_DATA] HCTZ 10mg…" at bounding box center [423, 179] width 304 height 81
click at [473, 185] on textarea "Pt’s current meds: - [MEDICAL_DATA] 80 mg x 1tb/ qPM - [MEDICAL_DATA] HCTZ 10mg…" at bounding box center [423, 179] width 304 height 81
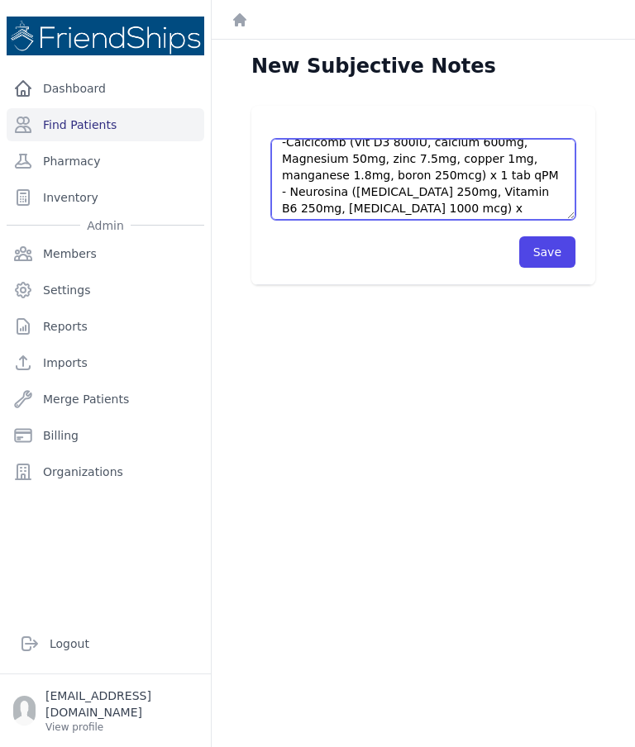
scroll to position [228, 0]
click at [452, 178] on textarea "Pt’s current meds: - [MEDICAL_DATA] 80 mg x 1tb/ qPM - [MEDICAL_DATA] HCTZ 10mg…" at bounding box center [423, 179] width 304 height 81
click at [451, 180] on textarea "Pt’s current meds: - [MEDICAL_DATA] 80 mg x 1tb/ qPM - [MEDICAL_DATA] HCTZ 10mg…" at bounding box center [423, 179] width 304 height 81
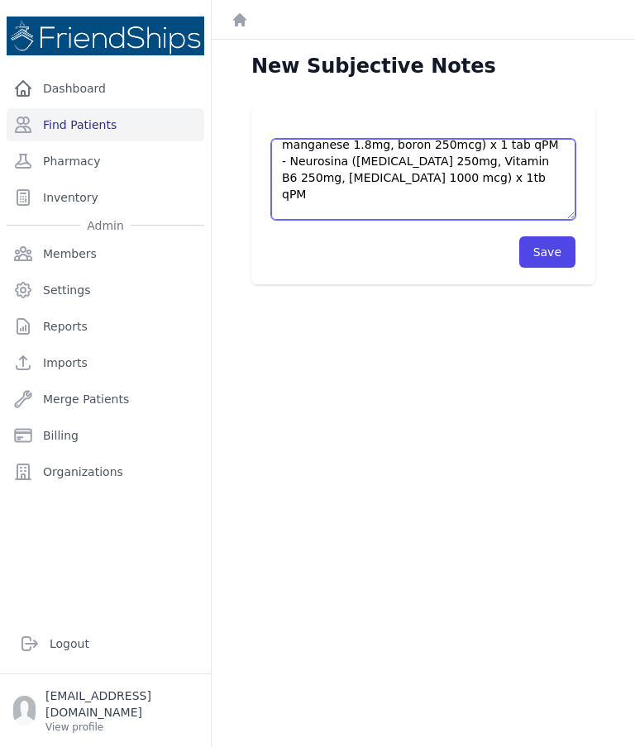
scroll to position [261, 0]
click at [338, 161] on textarea "Pt’s current meds: - [MEDICAL_DATA] 80 mg x 1tb/ qPM - [MEDICAL_DATA] HCTZ 10mg…" at bounding box center [423, 179] width 304 height 81
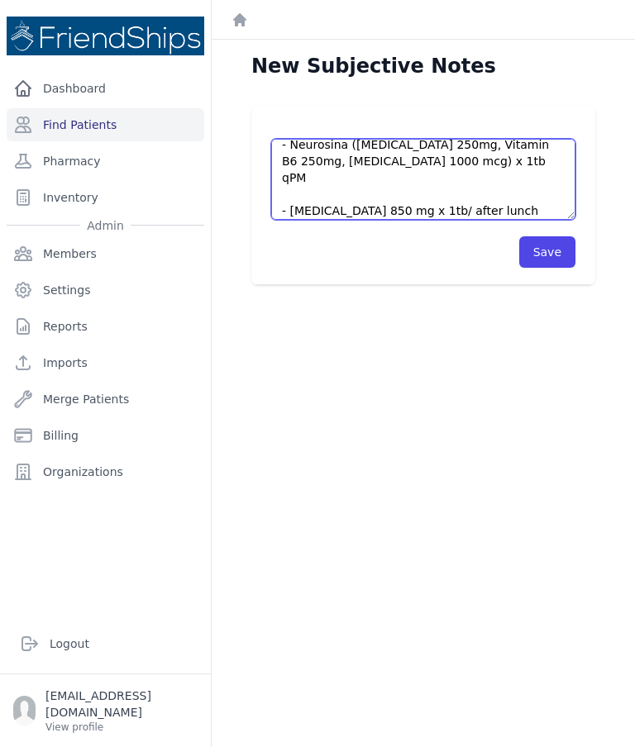
scroll to position [274, 0]
click at [375, 177] on textarea "Pt’s current meds: - [MEDICAL_DATA] 80 mg x 1tb/ qPM - [MEDICAL_DATA] HCTZ 10mg…" at bounding box center [423, 179] width 304 height 81
click at [275, 172] on textarea "Pt’s current meds: - [MEDICAL_DATA] 80 mg x 1tb/ qPM - [MEDICAL_DATA] HCTZ 10mg…" at bounding box center [423, 179] width 304 height 81
click at [400, 161] on textarea "Pt’s current meds: - [MEDICAL_DATA] 80 mg x 1tb/ qPM - [MEDICAL_DATA] HCTZ 10mg…" at bounding box center [423, 179] width 304 height 81
click at [389, 179] on textarea "Pt’s current meds: - [MEDICAL_DATA] 80 mg x 1tb/ qPM - [MEDICAL_DATA] HCTZ 10mg…" at bounding box center [423, 179] width 304 height 81
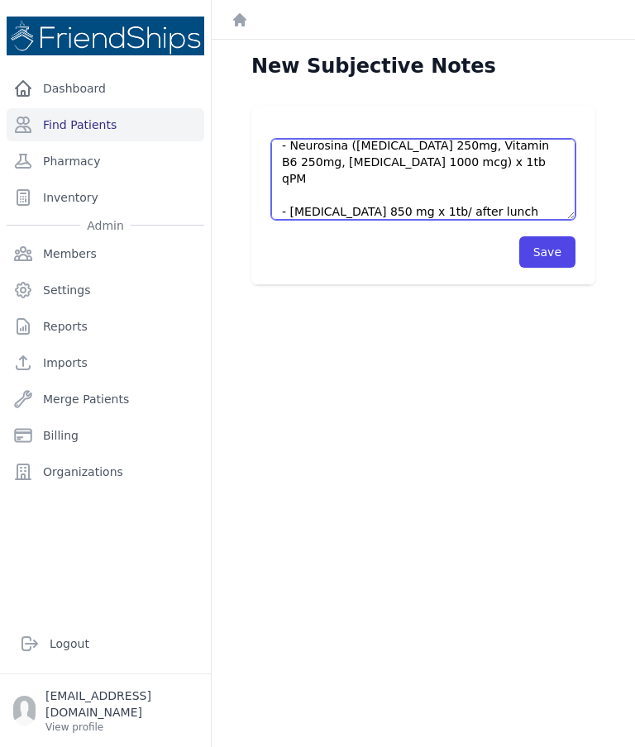
click at [375, 178] on textarea "Pt’s current meds: - [MEDICAL_DATA] 80 mg x 1tb/ qPM - [MEDICAL_DATA] HCTZ 10mg…" at bounding box center [423, 179] width 304 height 81
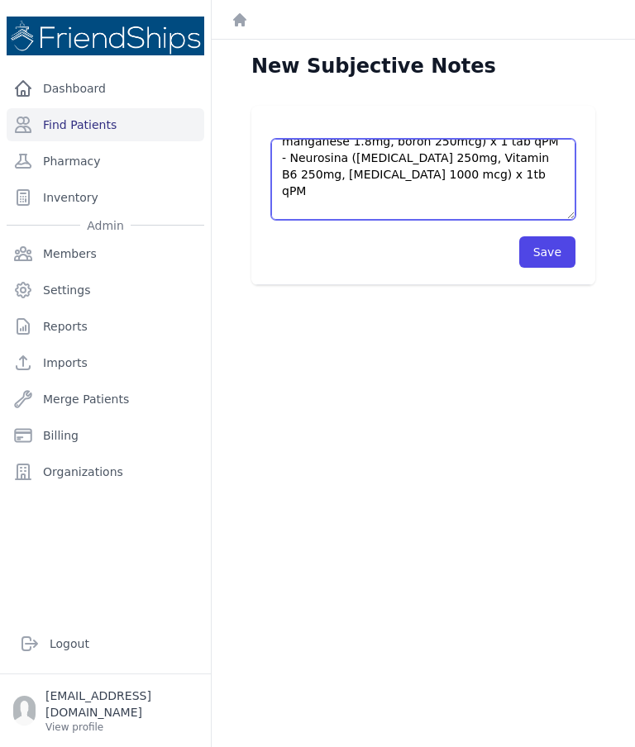
click at [298, 157] on textarea "Pt’s current meds: - [MEDICAL_DATA] 80 mg x 1tb/ qPM - [MEDICAL_DATA] HCTZ 10mg…" at bounding box center [423, 179] width 304 height 81
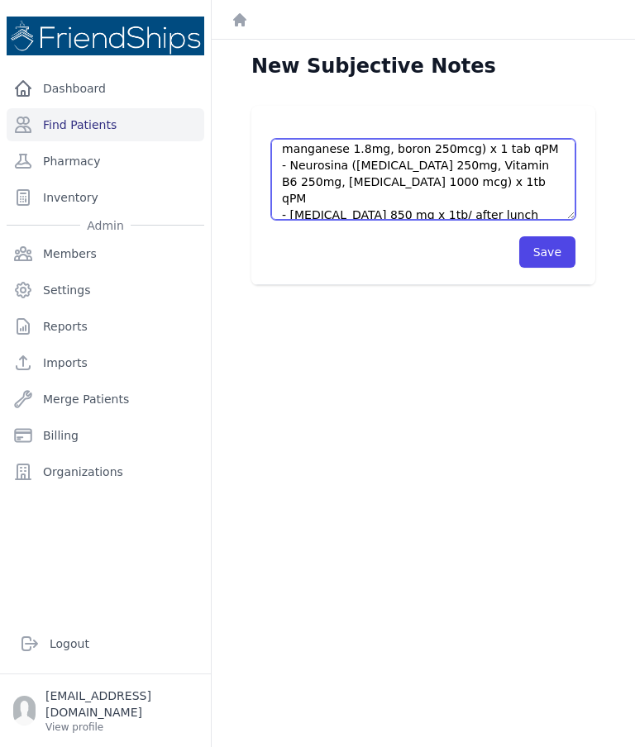
click at [536, 181] on textarea "Pt’s current meds: - [MEDICAL_DATA] 80 mg x 1tb/ qPM - [MEDICAL_DATA] HCTZ 10mg…" at bounding box center [423, 179] width 304 height 81
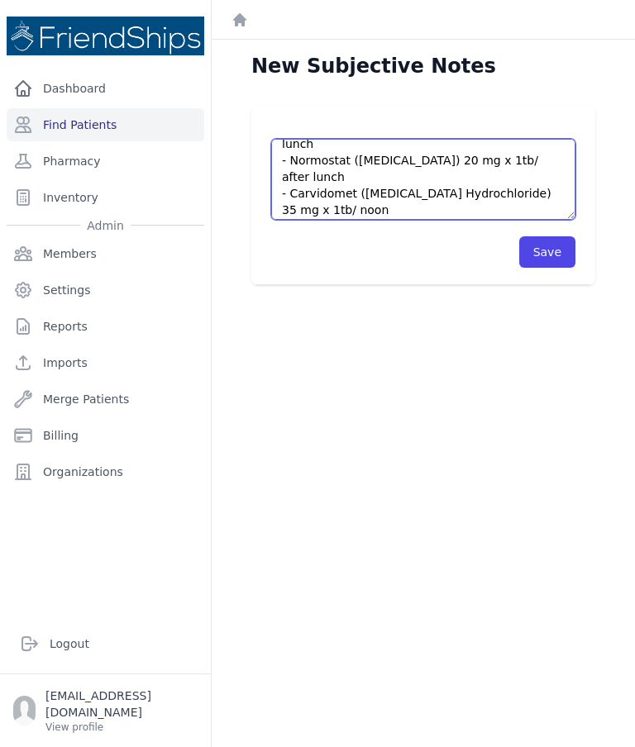
scroll to position [95, 0]
click at [399, 191] on textarea "Pt’s current meds: - [MEDICAL_DATA] 80 mg x 1tb/ qPM - [MEDICAL_DATA] HCTZ 10mg…" at bounding box center [423, 179] width 304 height 81
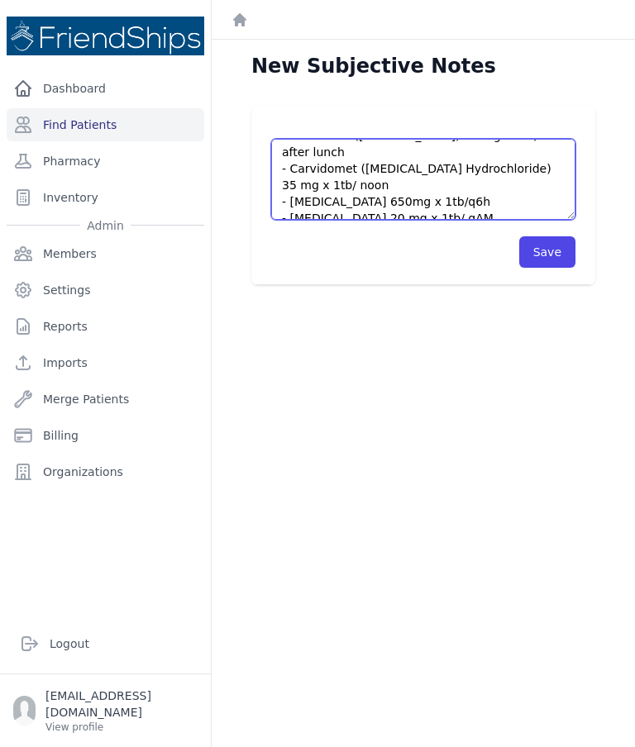
scroll to position [117, 0]
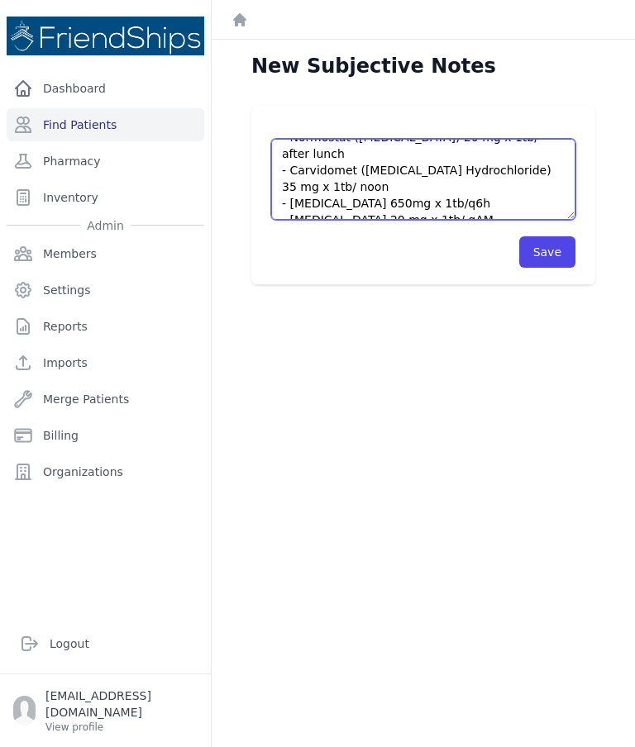
click at [394, 167] on textarea "Pt’s current meds: - [MEDICAL_DATA] 80 mg x 1tb/ qPM - [MEDICAL_DATA] HCTZ 10mg…" at bounding box center [423, 179] width 304 height 81
click at [397, 165] on textarea "Pt’s current meds: - [MEDICAL_DATA] 80 mg x 1tb/ qPM - [MEDICAL_DATA] HCTZ 10mg…" at bounding box center [423, 179] width 304 height 81
click at [401, 165] on textarea "Pt’s current meds: - [MEDICAL_DATA] 80 mg x 1tb/ qPM - [MEDICAL_DATA] HCTZ 10mg…" at bounding box center [423, 179] width 304 height 81
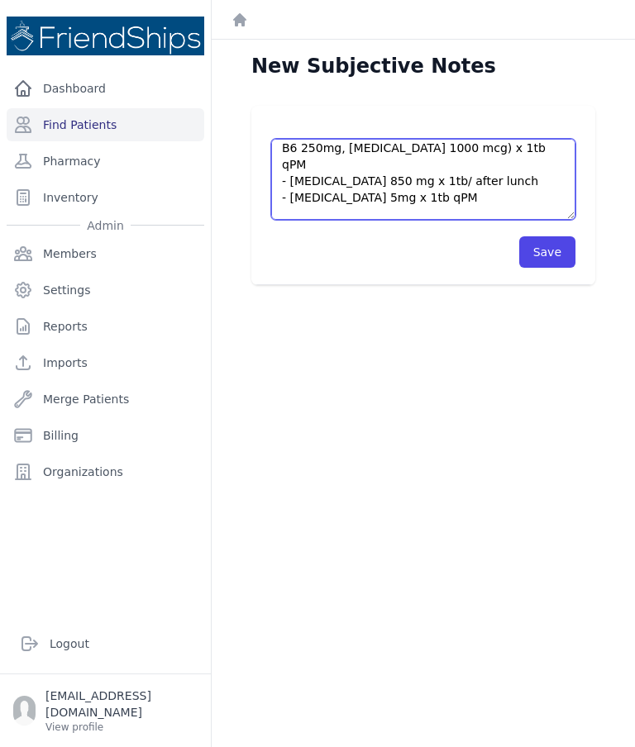
scroll to position [270, 0]
click at [437, 165] on textarea "Pt’s current meds: - [MEDICAL_DATA] 80 mg x 1tb/ qPM - [MEDICAL_DATA] HCTZ 10mg…" at bounding box center [423, 179] width 304 height 81
click at [308, 176] on textarea "Pt’s current meds: - [MEDICAL_DATA] 80 mg x 1tb/ qPM - [MEDICAL_DATA] HCTZ 10mg…" at bounding box center [423, 179] width 304 height 81
click at [313, 196] on textarea "Pt’s current meds: - [MEDICAL_DATA] 80 mg x 1tb/ qPM - [MEDICAL_DATA] HCTZ 10mg…" at bounding box center [423, 179] width 304 height 81
click at [318, 203] on textarea "Pt’s current meds: - [MEDICAL_DATA] 80 mg x 1tb/ qPM - [MEDICAL_DATA] HCTZ 10mg…" at bounding box center [423, 179] width 304 height 81
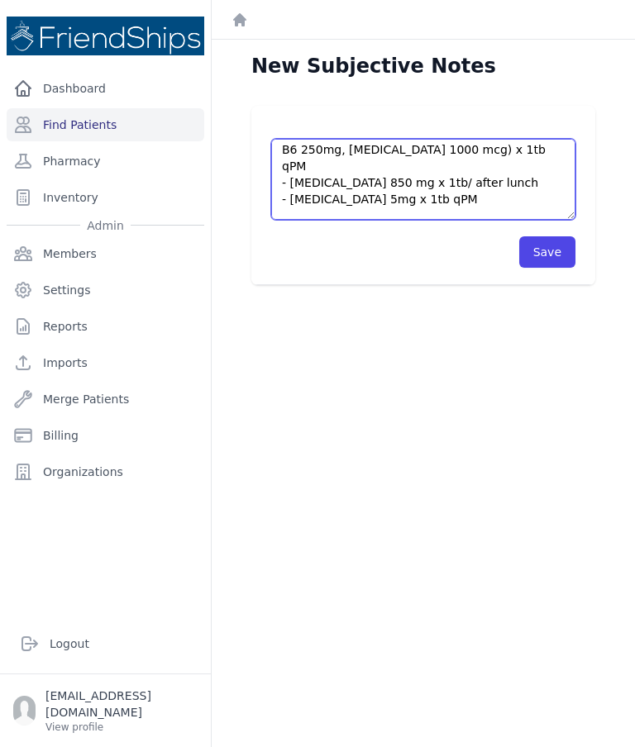
paste textarea "- [MEDICAL_DATA] 650mg x 1tb/q6h"
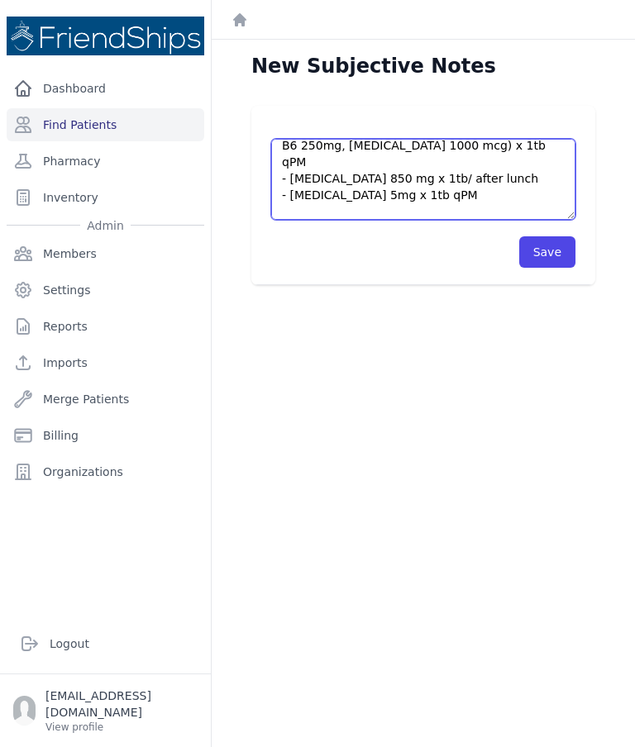
click at [491, 196] on textarea "Pt’s current meds: - [MEDICAL_DATA] 80 mg x 1tb/ qPM - [MEDICAL_DATA] HCTZ 10mg…" at bounding box center [423, 179] width 304 height 81
click at [370, 213] on textarea "Pt’s current meds: - [MEDICAL_DATA] 80 mg x 1tb/ qPM - [MEDICAL_DATA] HCTZ 10mg…" at bounding box center [423, 179] width 304 height 81
click at [365, 213] on textarea "Pt’s current meds: - [MEDICAL_DATA] 80 mg x 1tb/ qPM - [MEDICAL_DATA] HCTZ 10mg…" at bounding box center [423, 179] width 304 height 81
click at [365, 211] on textarea "Pt’s current meds: - [MEDICAL_DATA] 80 mg x 1tb/ qPM - [MEDICAL_DATA] HCTZ 10mg…" at bounding box center [423, 179] width 304 height 81
click at [369, 213] on textarea "Pt’s current meds: - [MEDICAL_DATA] 80 mg x 1tb/ qPM - [MEDICAL_DATA] HCTZ 10mg…" at bounding box center [423, 179] width 304 height 81
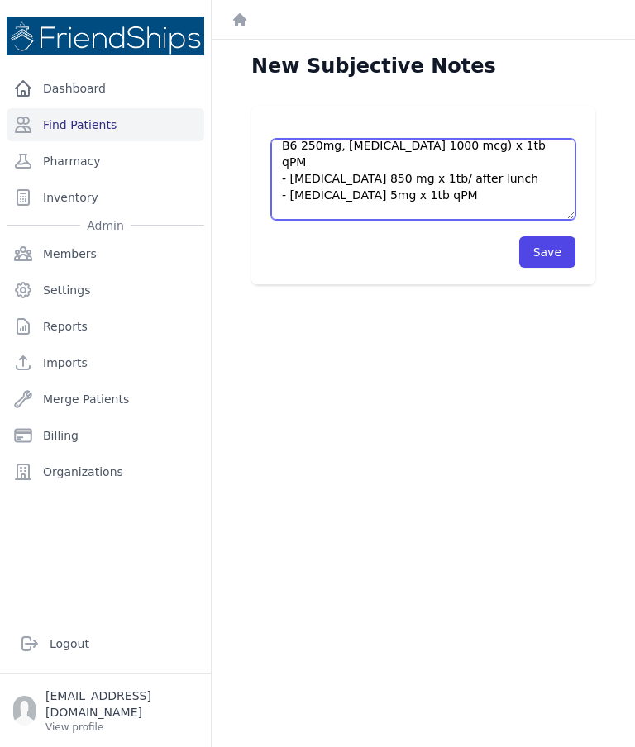
click at [359, 217] on textarea "Pt’s current meds: - [MEDICAL_DATA] 80 mg x 1tb/ qPM - [MEDICAL_DATA] HCTZ 10mg…" at bounding box center [423, 179] width 304 height 81
click at [451, 204] on textarea "Pt’s current meds: - [MEDICAL_DATA] 80 mg x 1tb/ qPM - [MEDICAL_DATA] HCTZ 10mg…" at bounding box center [423, 179] width 304 height 81
click at [464, 213] on textarea "Pt’s current meds: - [MEDICAL_DATA] 80 mg x 1tb/ qPM - [MEDICAL_DATA] HCTZ 10mg…" at bounding box center [423, 179] width 304 height 81
click at [551, 213] on textarea "Pt’s current meds: - [MEDICAL_DATA] 80 mg x 1tb/ qPM - [MEDICAL_DATA] HCTZ 10mg…" at bounding box center [423, 179] width 304 height 81
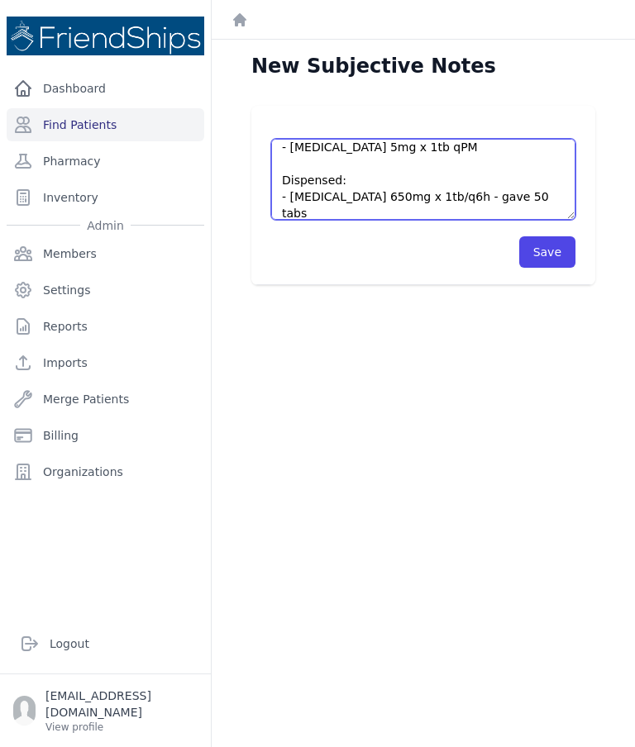
scroll to position [294, 0]
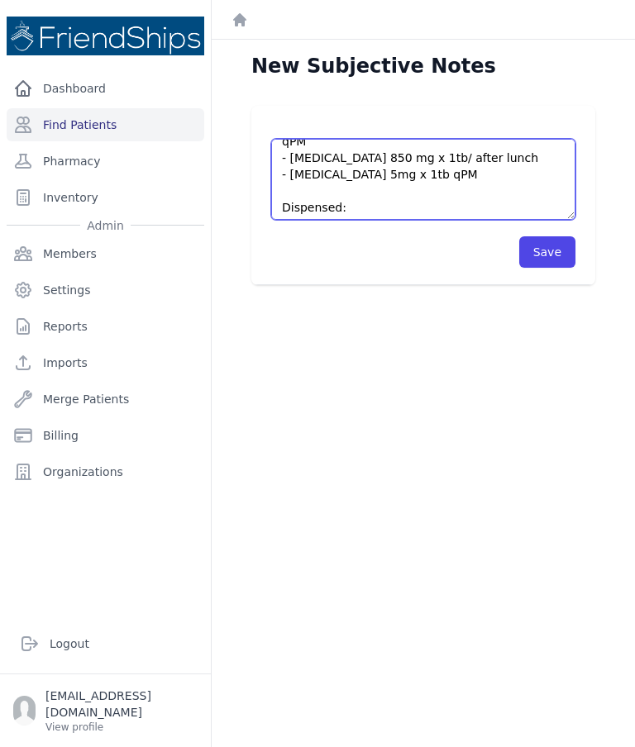
click at [556, 172] on textarea "Pt’s current meds: - [MEDICAL_DATA] 80 mg x 1tb/ qPM - [MEDICAL_DATA] HCTZ 10mg…" at bounding box center [423, 179] width 304 height 81
click at [506, 166] on textarea "Pt’s current meds: - [MEDICAL_DATA] 80 mg x 1tb/ qPM - [MEDICAL_DATA] HCTZ 10mg…" at bounding box center [423, 179] width 304 height 81
click at [495, 171] on textarea "Pt’s current meds: - [MEDICAL_DATA] 80 mg x 1tb/ qPM - [MEDICAL_DATA] HCTZ 10mg…" at bounding box center [423, 179] width 304 height 81
click at [557, 171] on textarea "Pt’s current meds: - [MEDICAL_DATA] 80 mg x 1tb/ qPM - [MEDICAL_DATA] HCTZ 10mg…" at bounding box center [423, 179] width 304 height 81
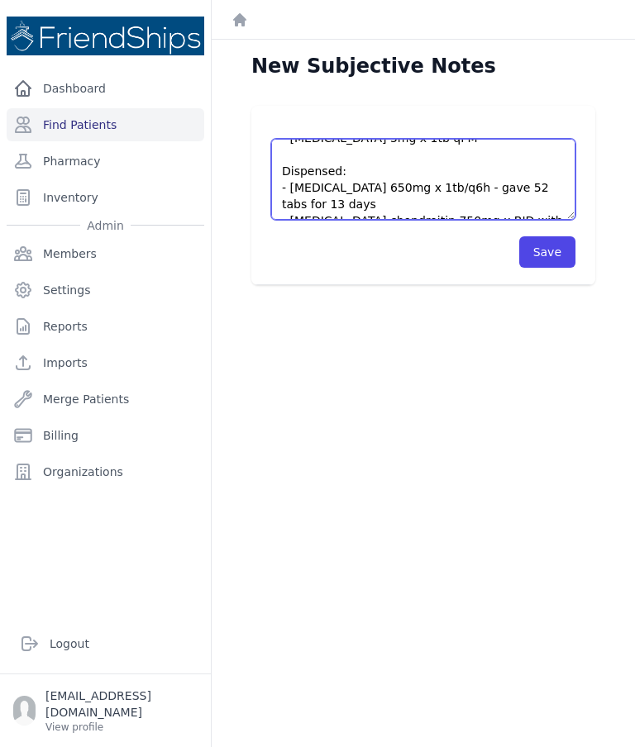
scroll to position [335, 0]
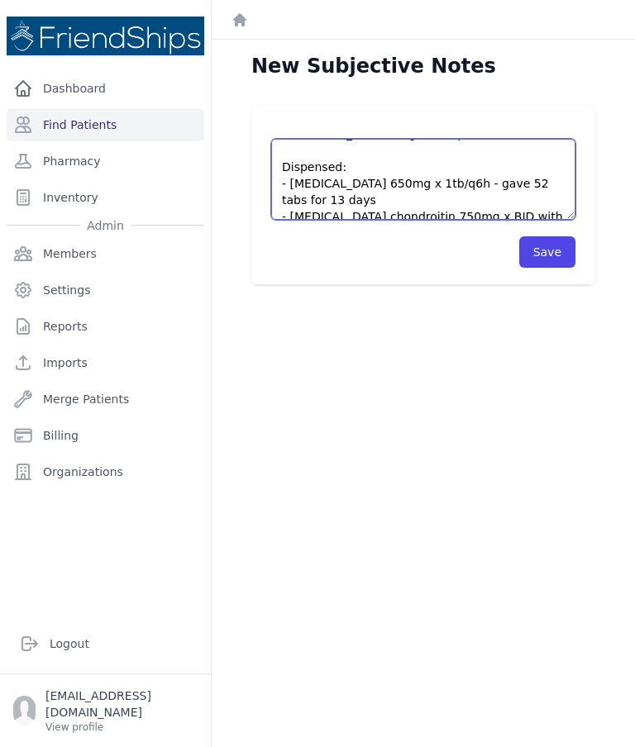
click at [427, 180] on textarea "Pt’s current meds: - [MEDICAL_DATA] 80 mg x 1tb/ qPM - [MEDICAL_DATA] HCTZ 10mg…" at bounding box center [423, 179] width 304 height 81
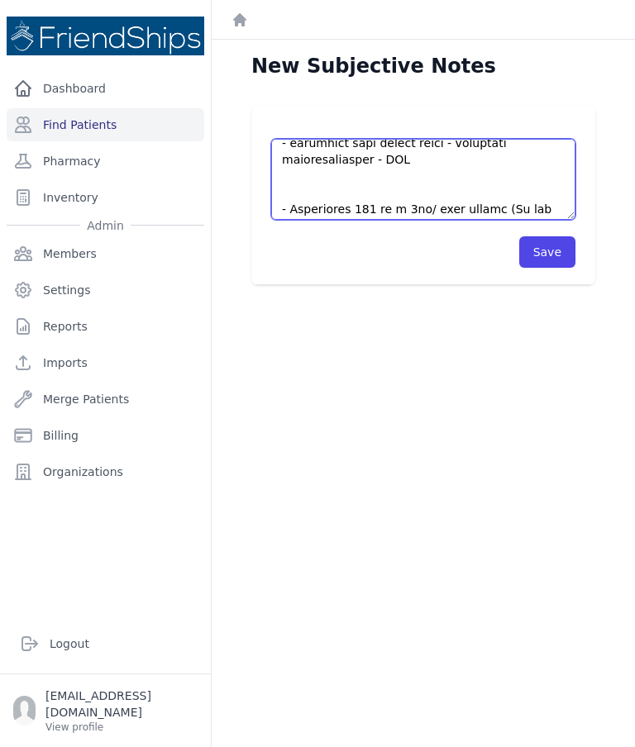
scroll to position [442, 0]
click at [453, 178] on textarea at bounding box center [423, 179] width 304 height 81
click at [457, 182] on textarea at bounding box center [423, 179] width 304 height 81
click at [460, 182] on textarea at bounding box center [423, 179] width 304 height 81
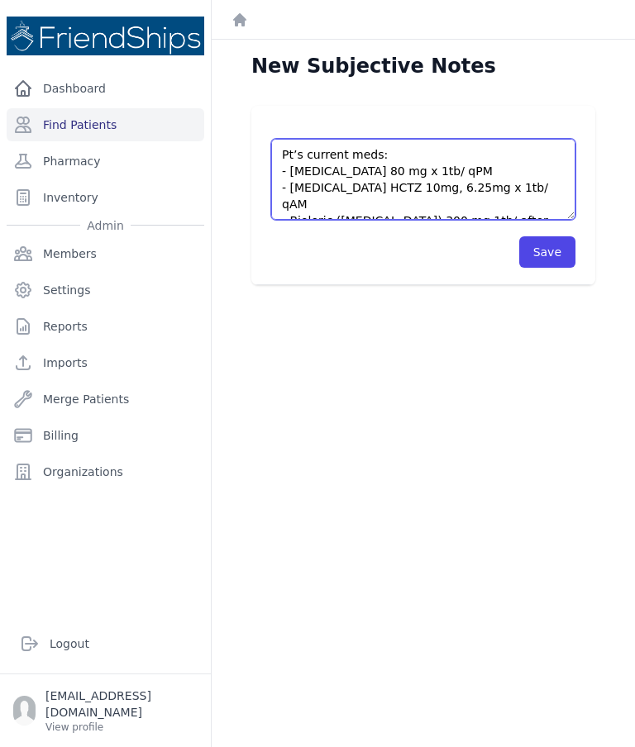
scroll to position [0, 0]
type textarea "Pt’s current meds: - [MEDICAL_DATA] 80 mg x 1tb/ qPM - [MEDICAL_DATA] HCTZ 10mg…"
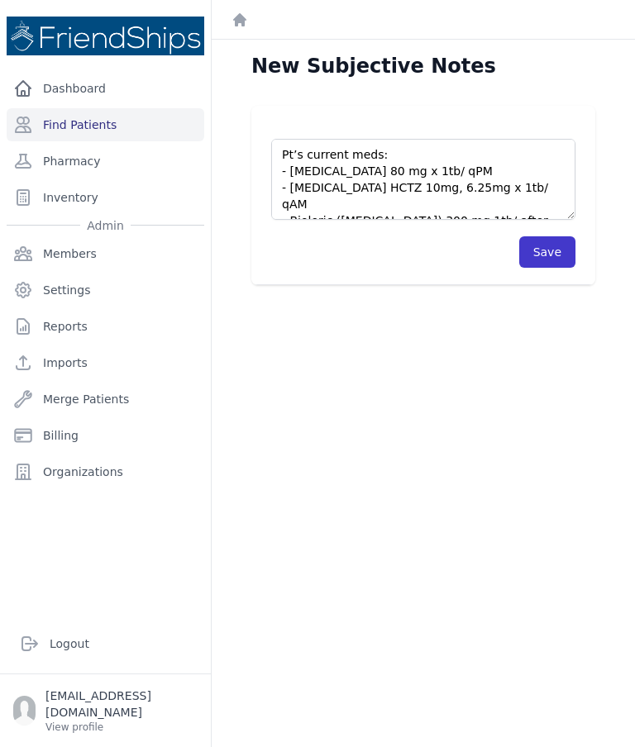
click at [550, 261] on button "Save" at bounding box center [547, 251] width 56 height 31
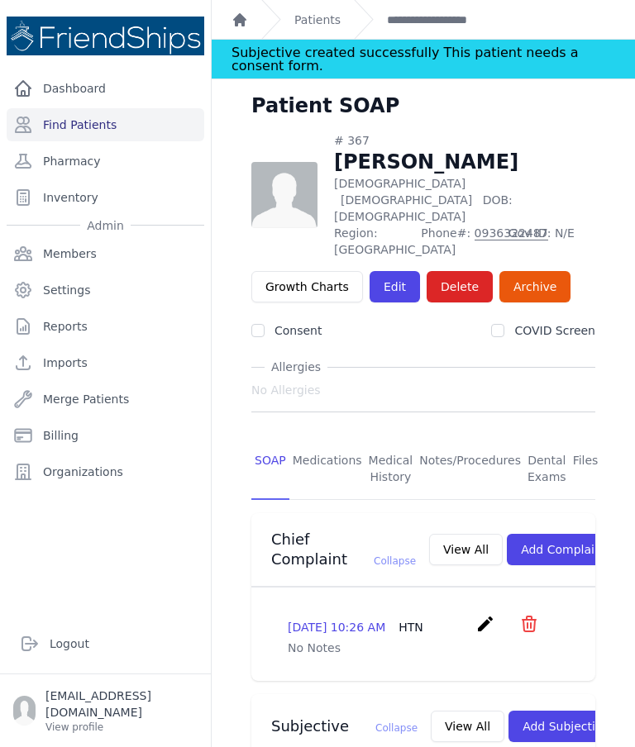
click at [246, 16] on icon "Breadcrumb" at bounding box center [240, 20] width 17 height 17
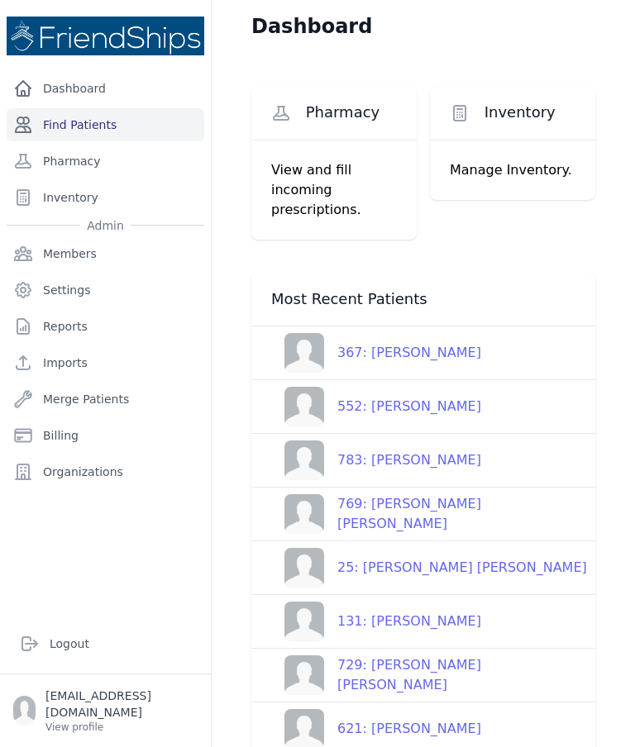
click at [111, 128] on link "Find Patients" at bounding box center [106, 124] width 198 height 33
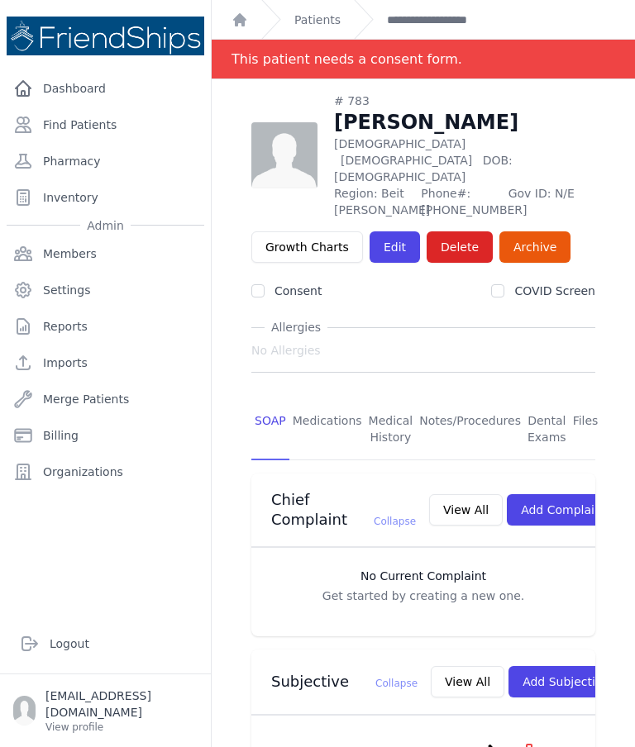
click at [112, 131] on link "Find Patients" at bounding box center [106, 124] width 198 height 33
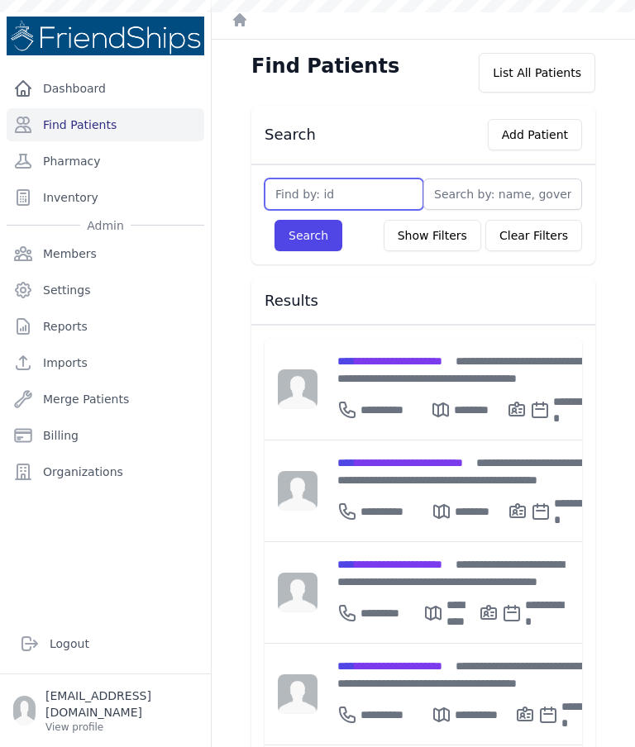
click at [357, 198] on input "text" at bounding box center [344, 194] width 159 height 31
type input "367"
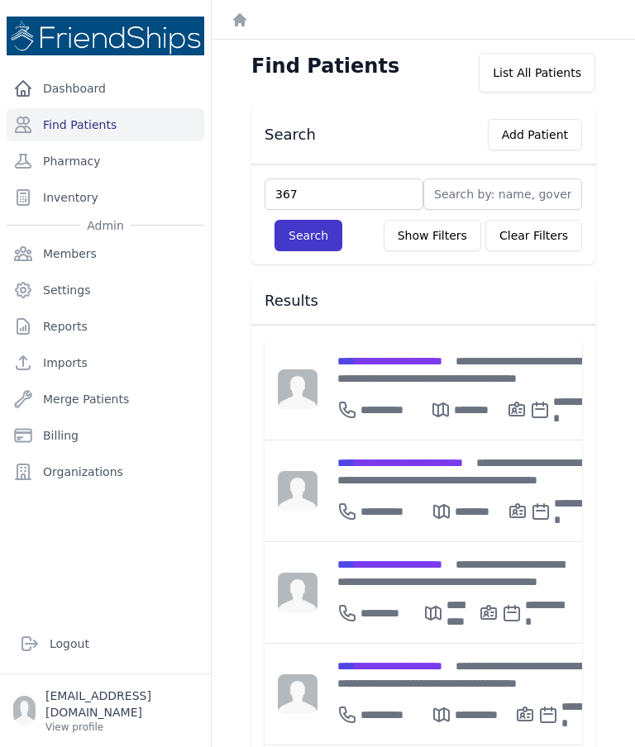
click at [319, 235] on button "Search" at bounding box center [309, 235] width 68 height 31
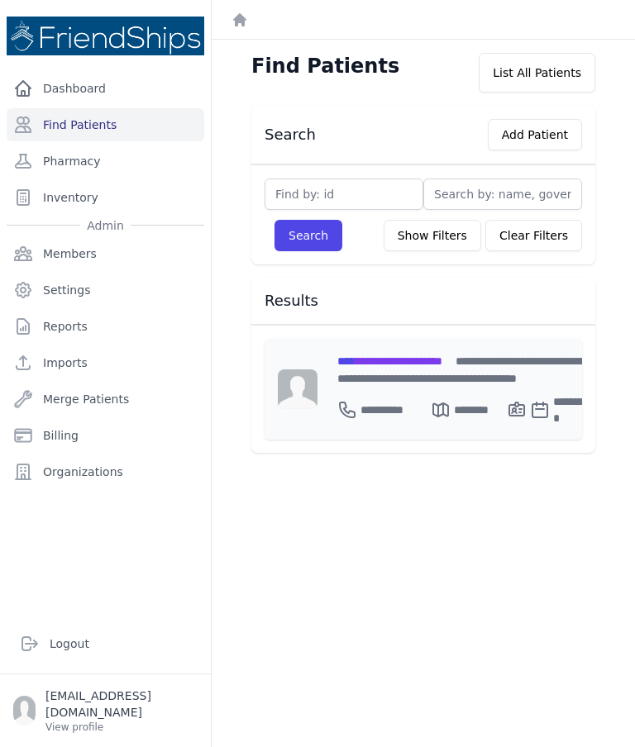
click at [442, 363] on span "**********" at bounding box center [389, 362] width 105 height 12
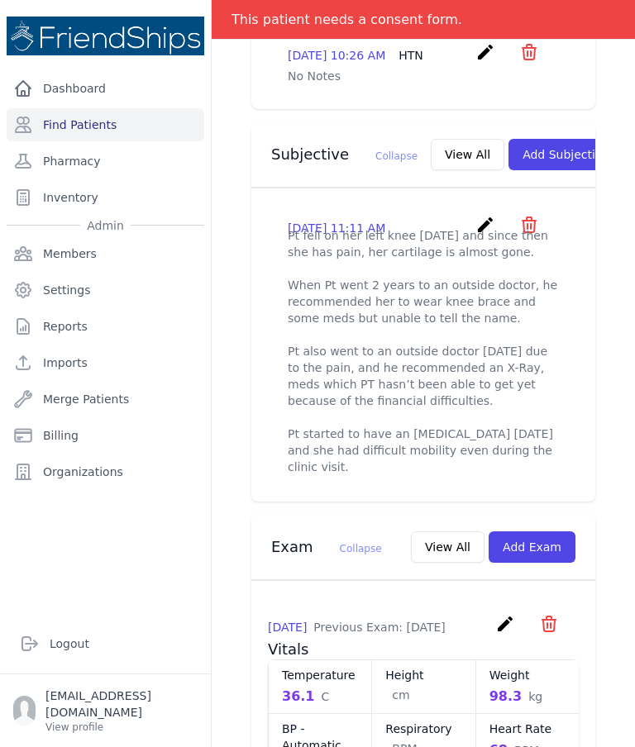
scroll to position [534, 0]
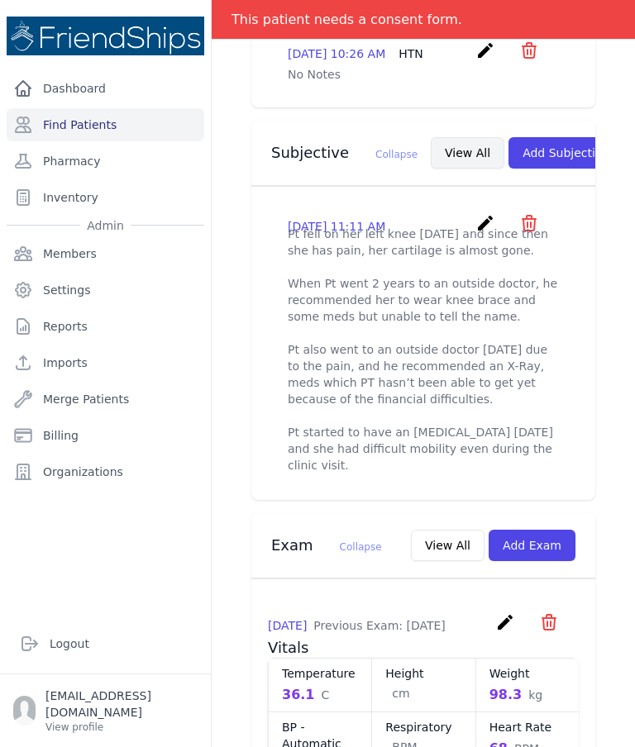
click at [432, 139] on button "View All" at bounding box center [468, 152] width 74 height 31
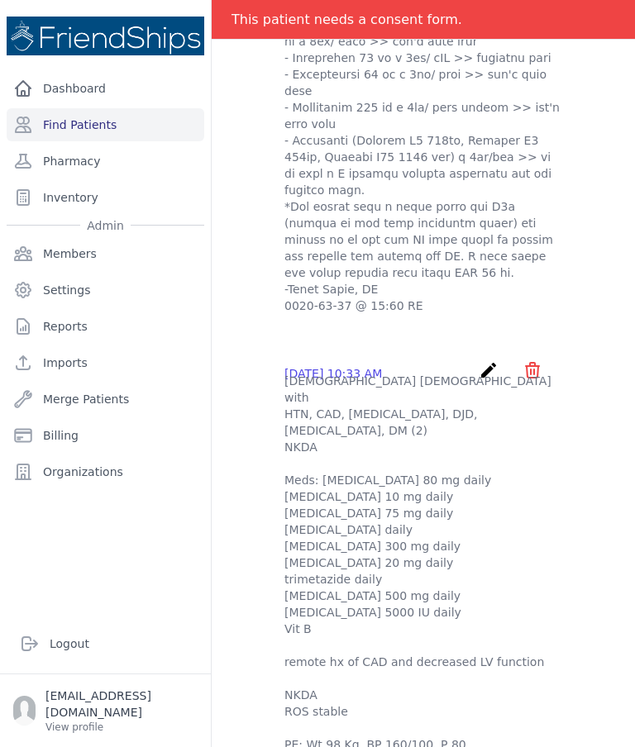
scroll to position [1510, 0]
click at [556, 572] on p "50 yo female with HTN, CAD, Gout, DJD, osteopenia, DM (2) NKDA Meds: valsartan …" at bounding box center [423, 603] width 278 height 463
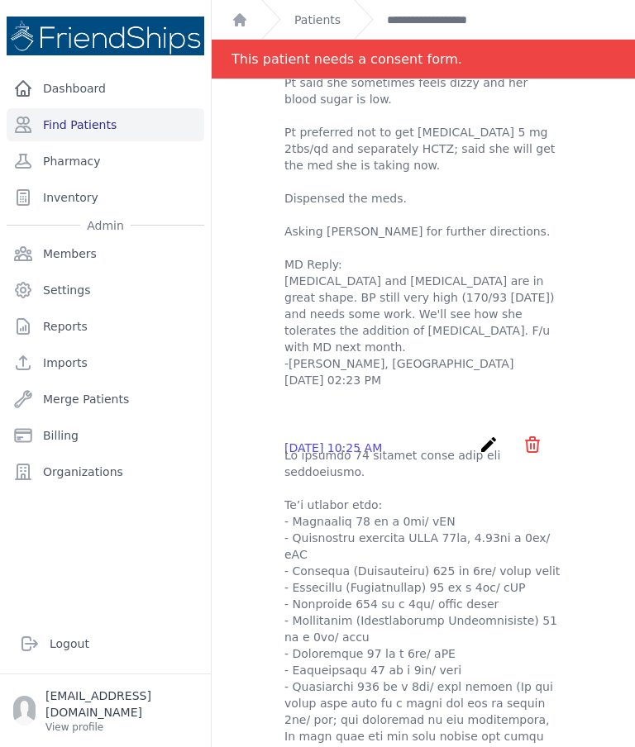
scroll to position [721, 0]
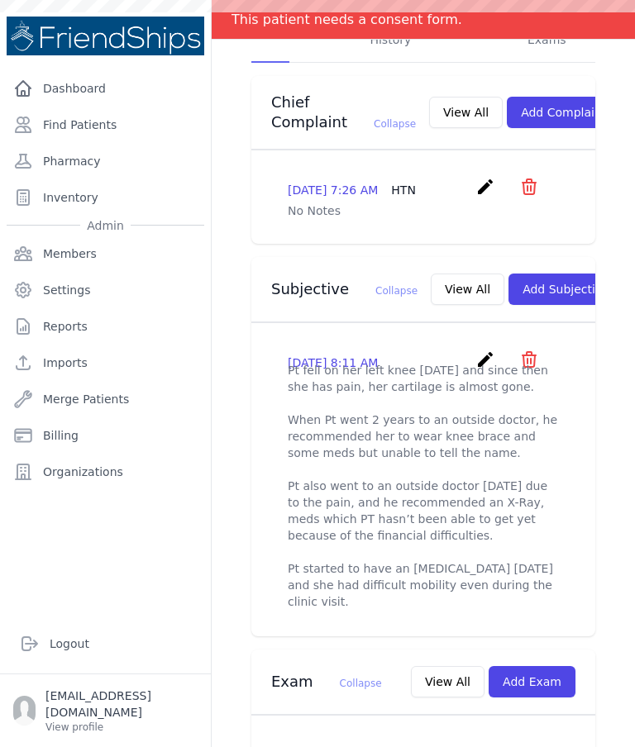
scroll to position [399, 0]
click at [436, 283] on button "View All" at bounding box center [468, 288] width 74 height 31
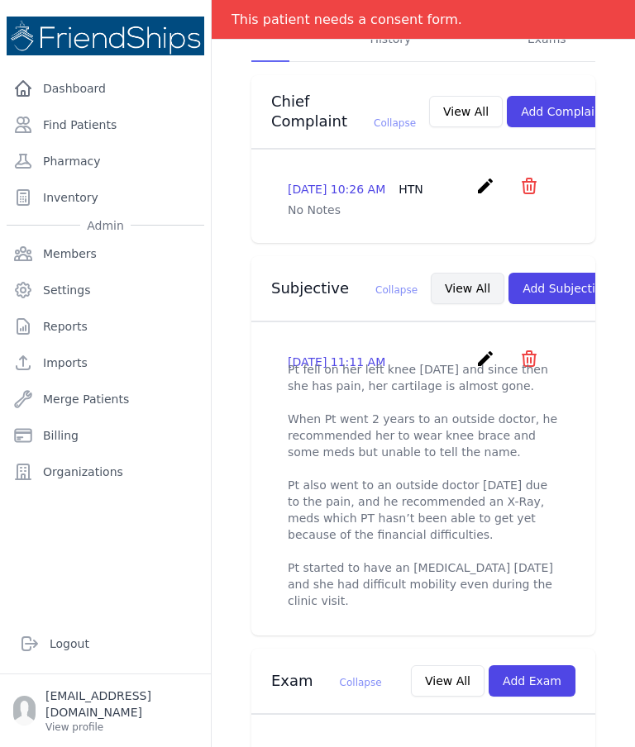
click at [432, 284] on button "View All" at bounding box center [468, 288] width 74 height 31
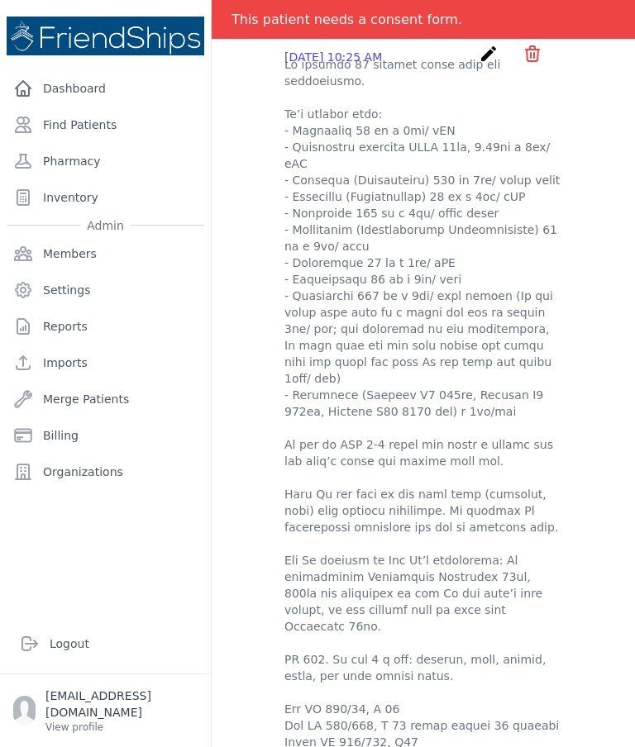
scroll to position [-5, 0]
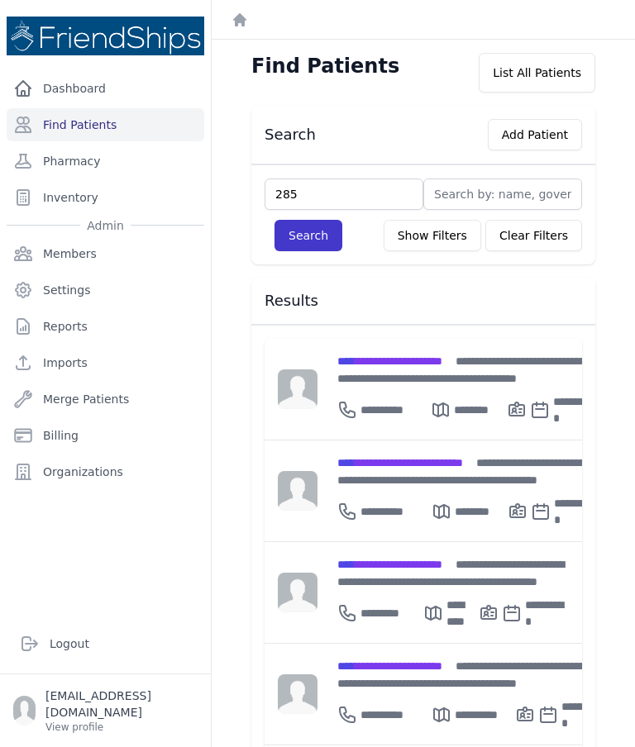
type input "285"
click at [297, 234] on button "Search" at bounding box center [309, 235] width 68 height 31
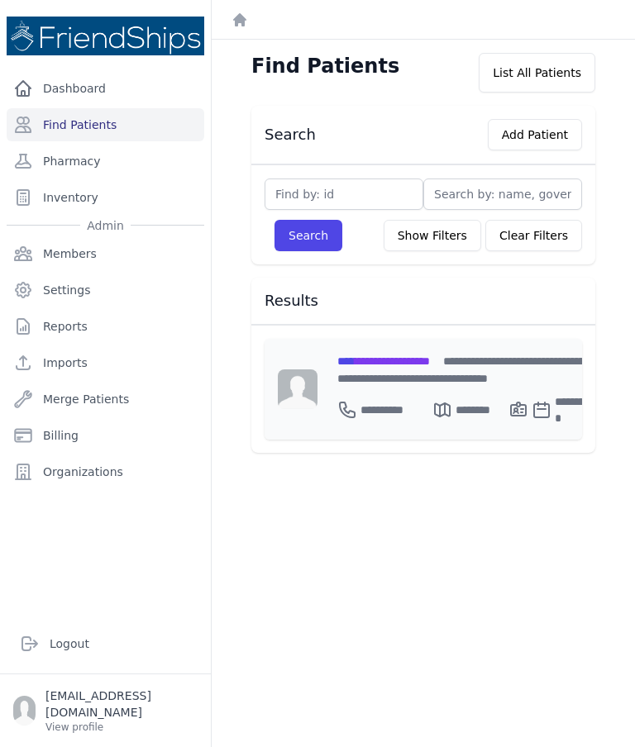
click at [393, 387] on div "**********" at bounding box center [466, 407] width 258 height 40
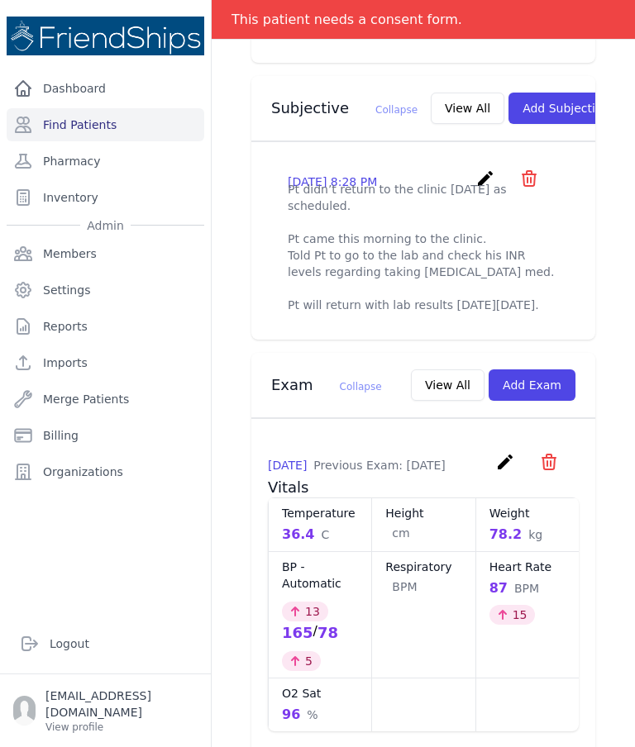
scroll to position [607, 0]
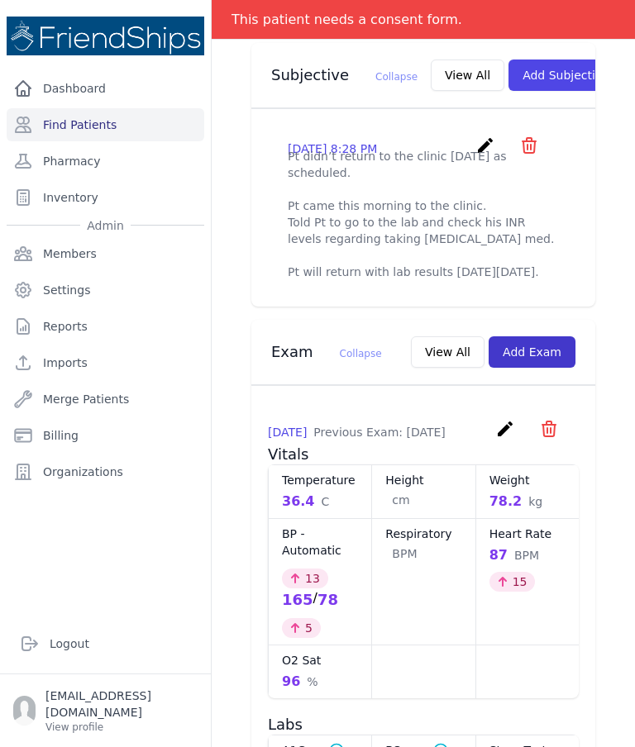
click at [552, 355] on button "Add Exam" at bounding box center [532, 352] width 87 height 31
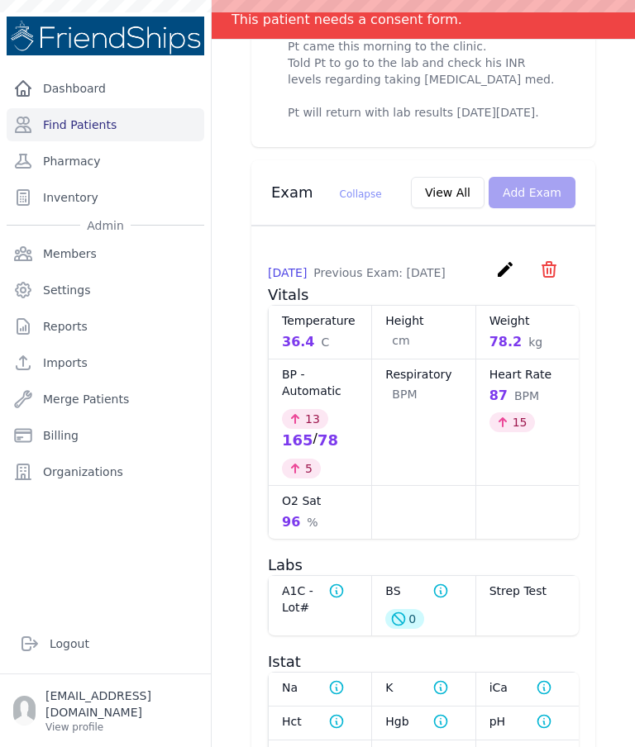
scroll to position [781, 0]
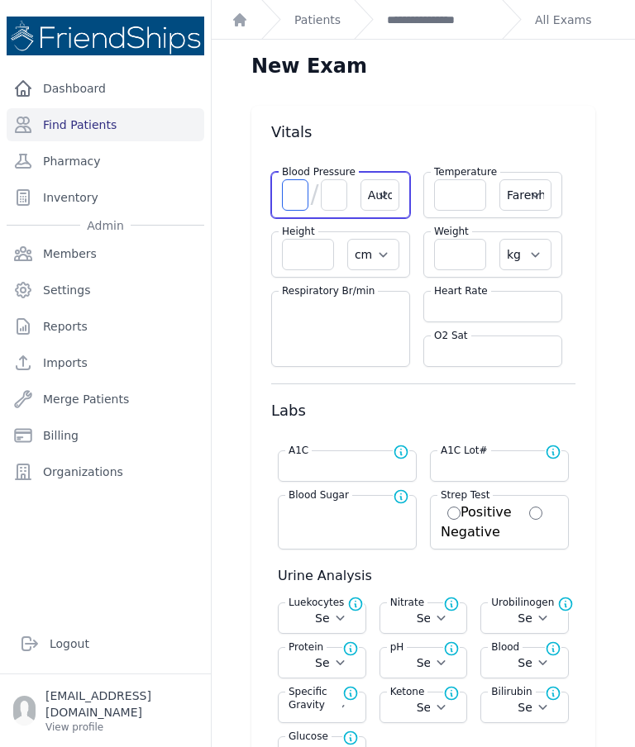
click at [294, 193] on input "number" at bounding box center [295, 194] width 26 height 31
click at [451, 199] on input "number" at bounding box center [460, 194] width 52 height 31
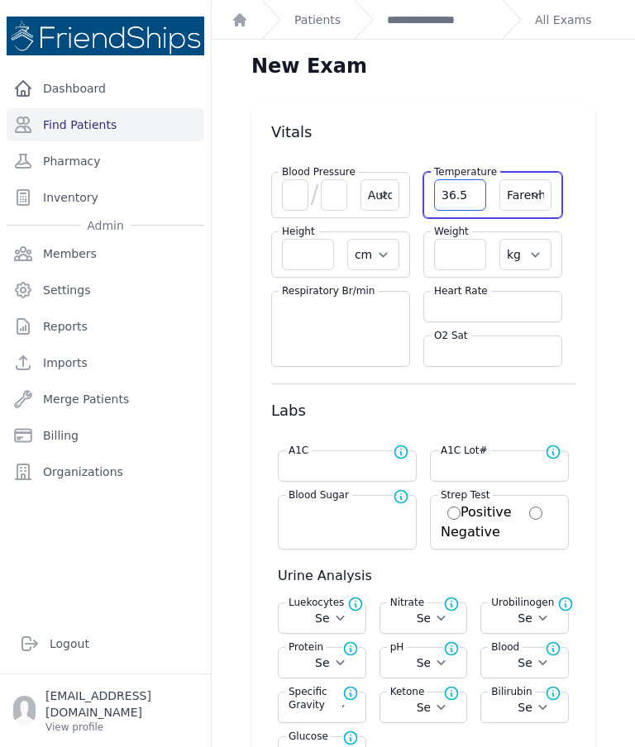
type input "36.5"
click at [538, 207] on select "Farenheit Celcius" at bounding box center [525, 194] width 52 height 31
select select "C"
select select "Automatic"
select select "cm"
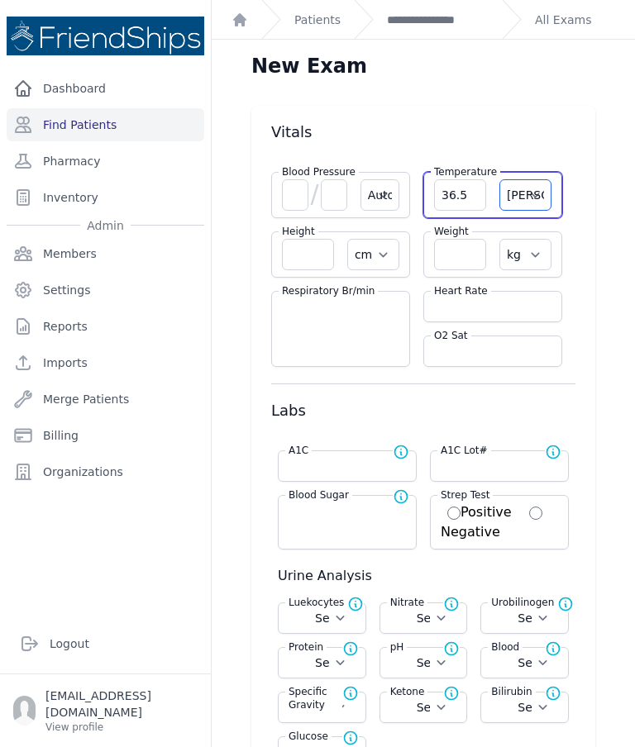
select select "kg"
select select
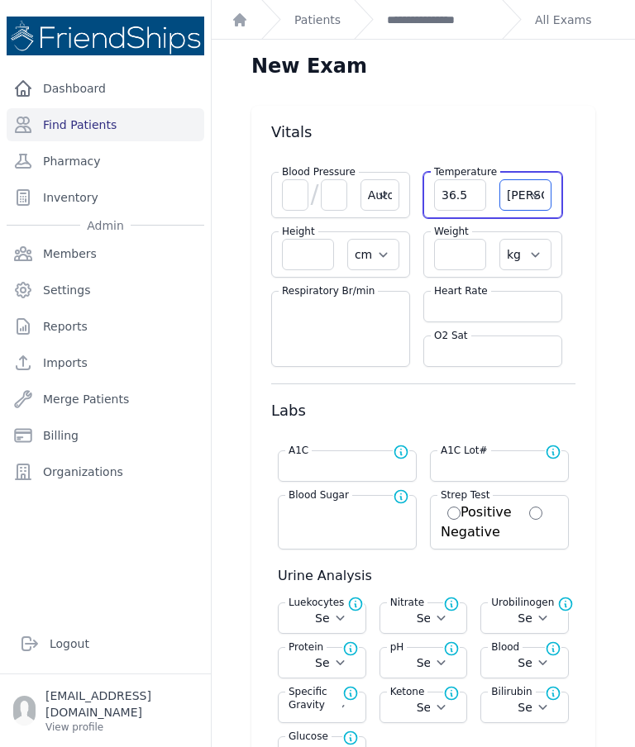
select select
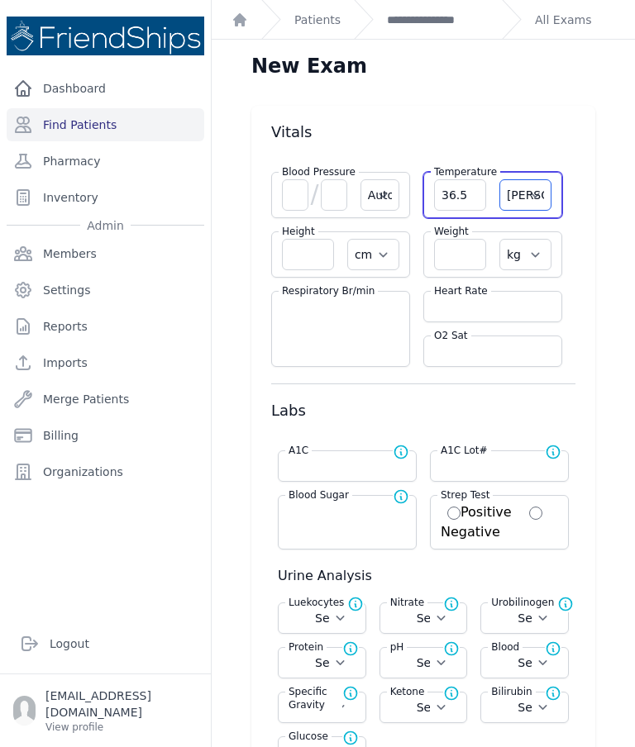
select select
select select "C"
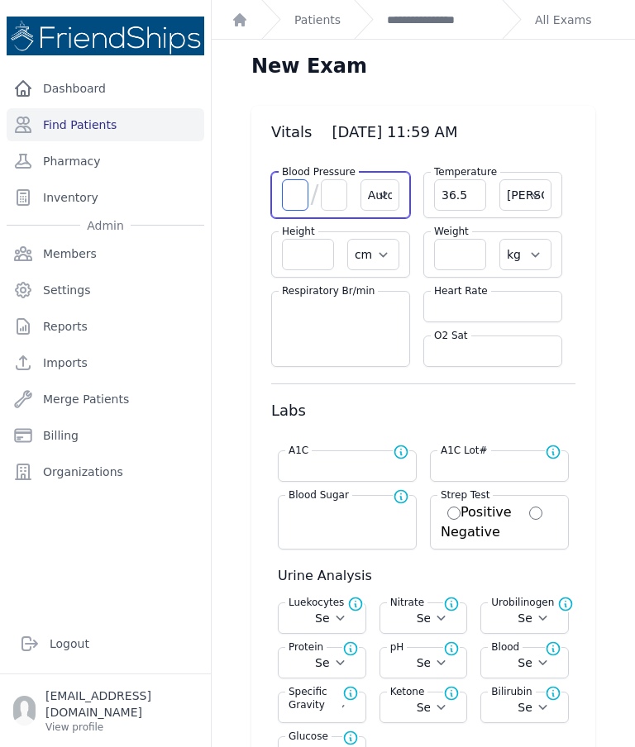
click at [294, 196] on input "number" at bounding box center [295, 194] width 26 height 31
select select "Automatic"
select select "C"
select select "cm"
select select "kg"
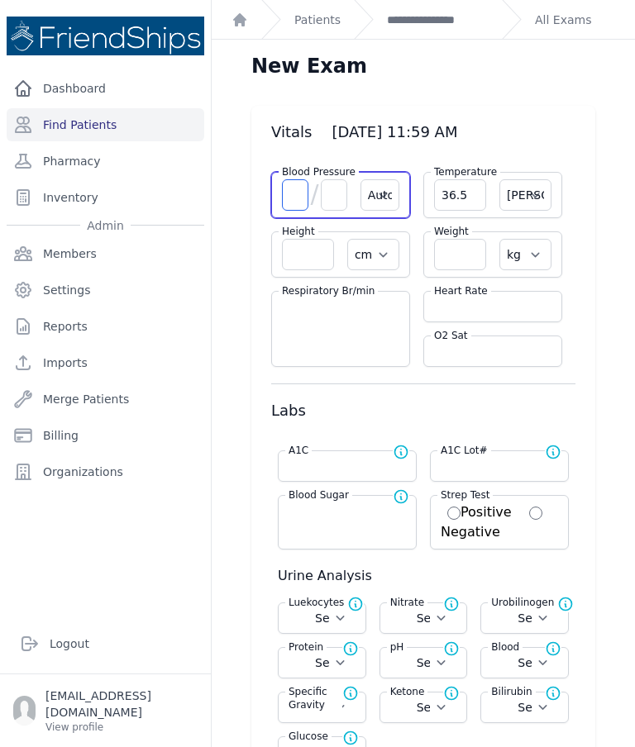
select select
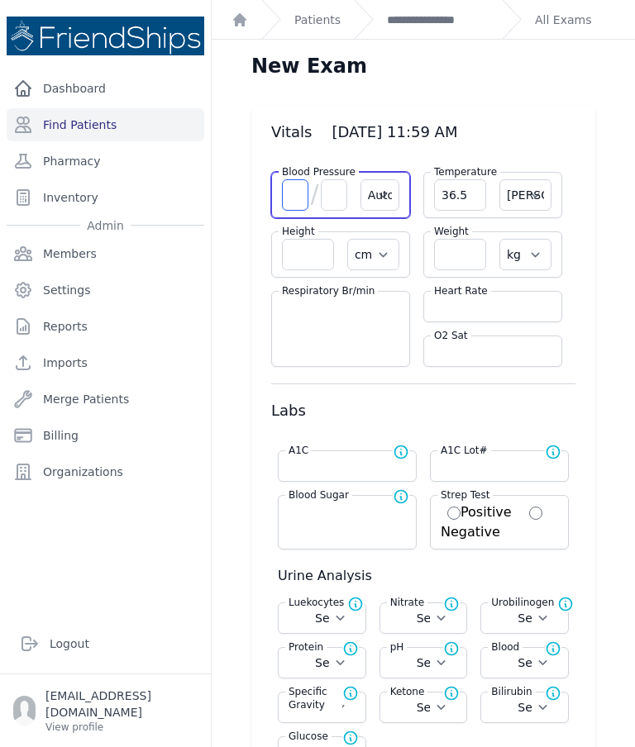
select select
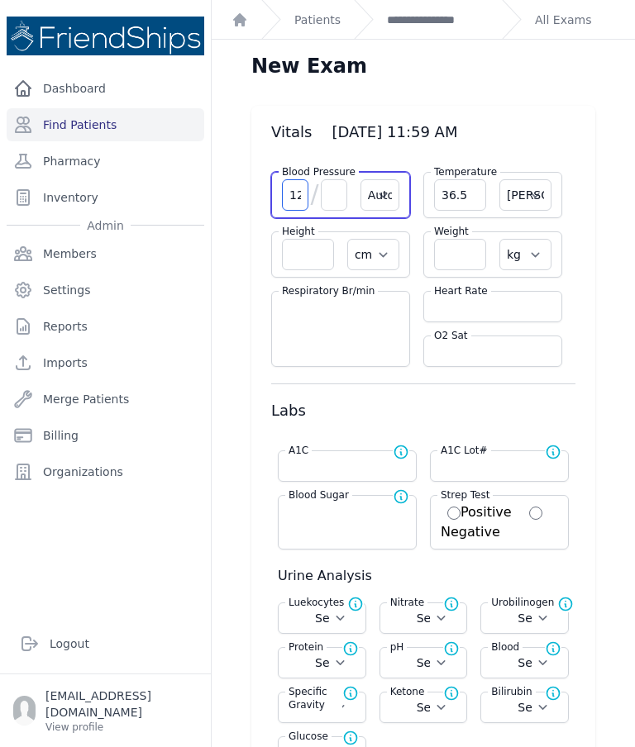
type input "128"
click at [332, 200] on input "number" at bounding box center [334, 194] width 26 height 31
type input "70"
select select "Automatic"
select select "C"
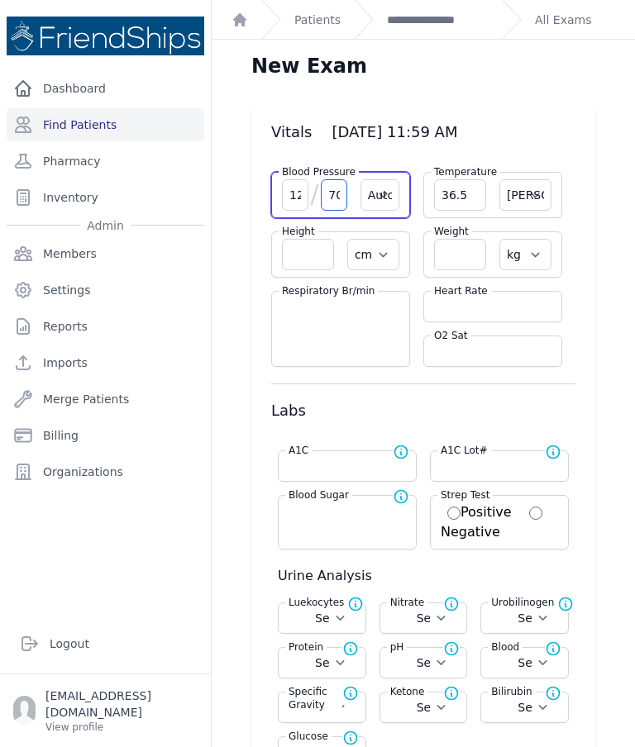
select select "cm"
select select "kg"
select select
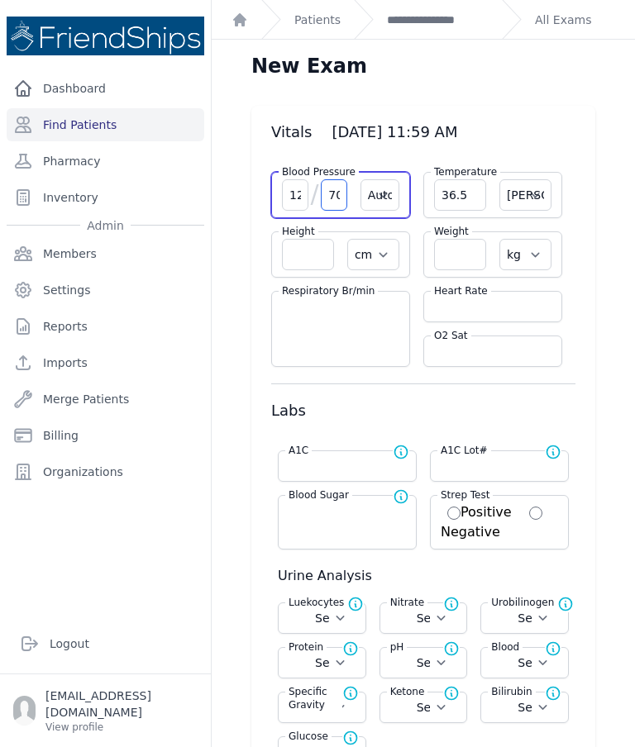
select select
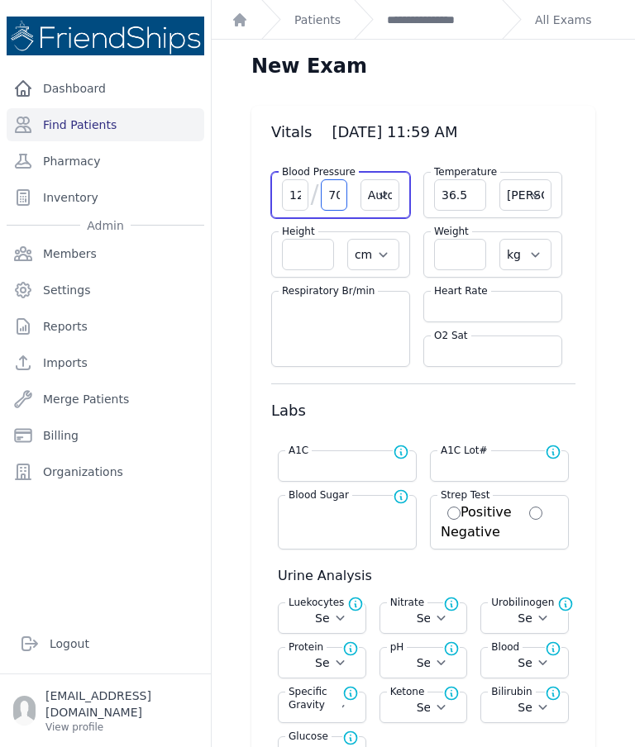
select select
type input "70"
click at [456, 260] on input "number" at bounding box center [460, 254] width 52 height 31
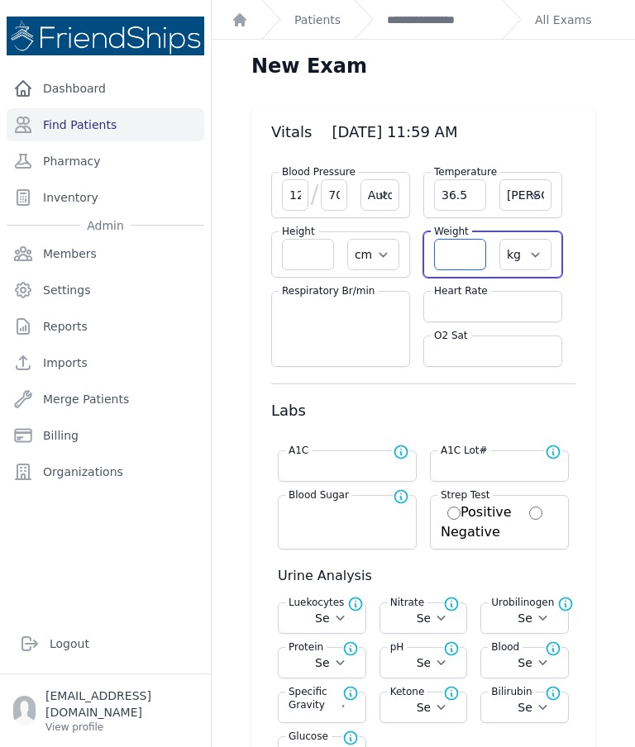
select select "Automatic"
select select "C"
select select "cm"
select select "kg"
select select
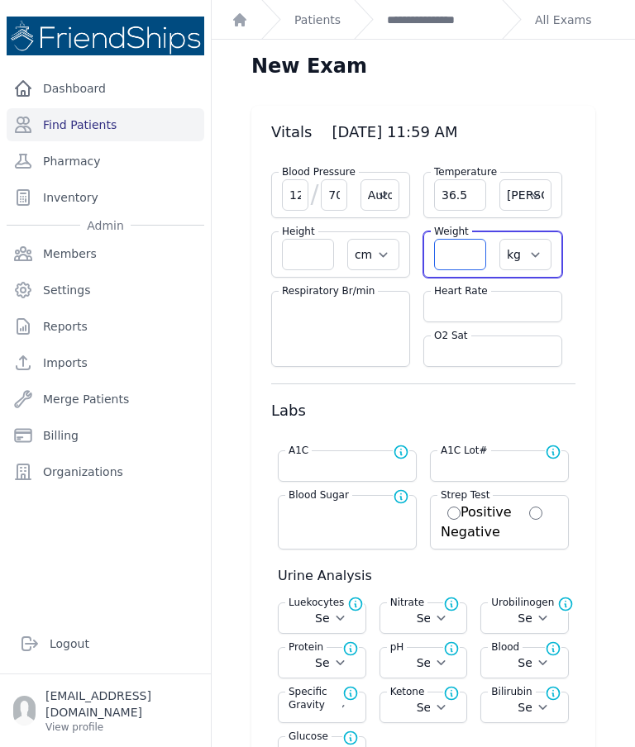
select select
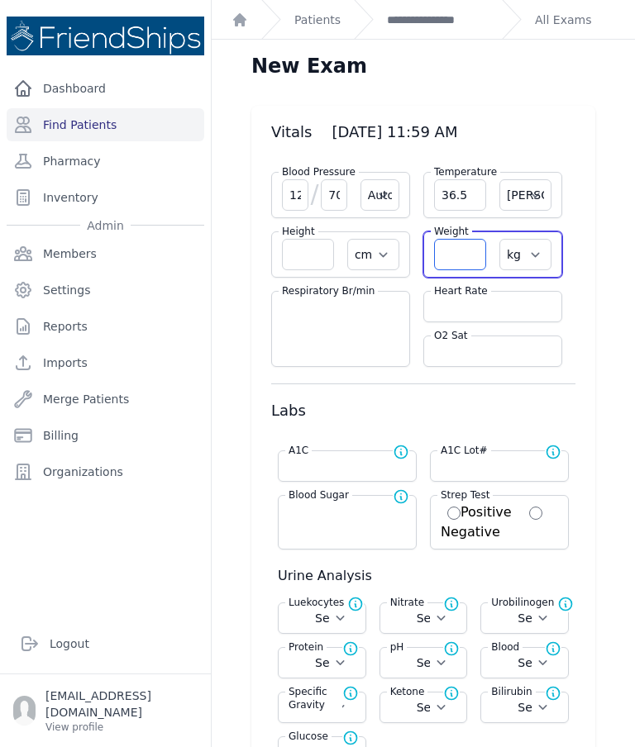
select select
type input "77.3"
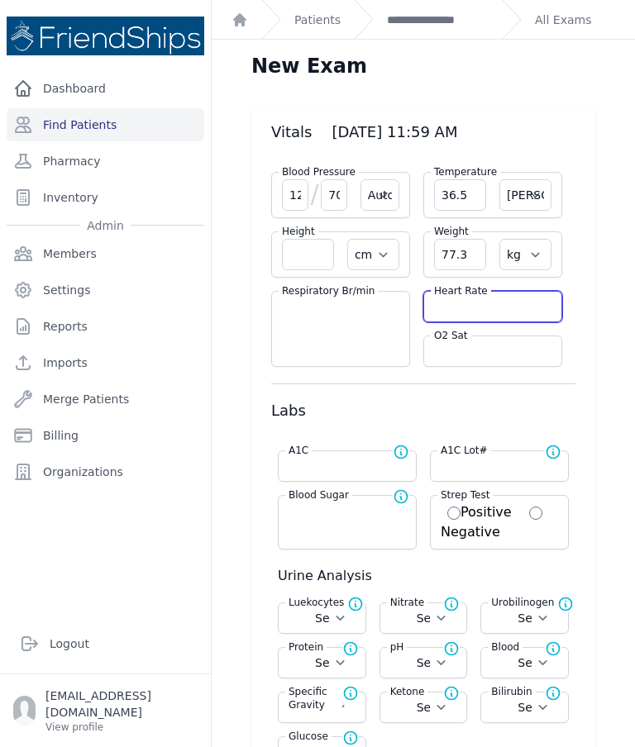
click at [508, 310] on input "number" at bounding box center [492, 306] width 117 height 17
select select "Automatic"
select select "C"
select select "cm"
select select "kg"
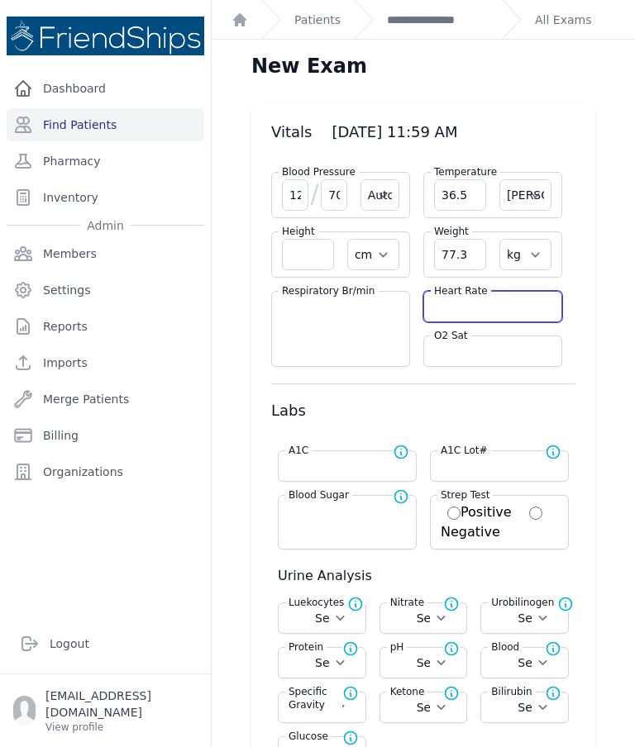
select select
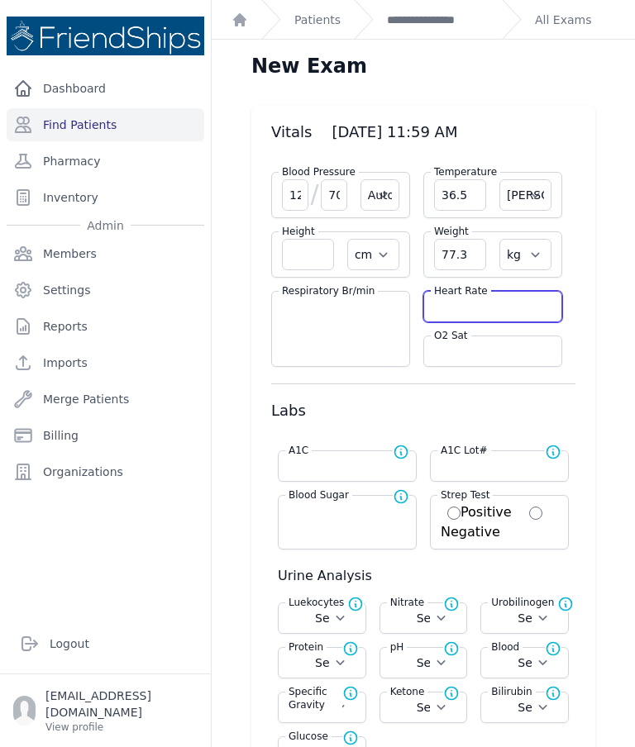
select select
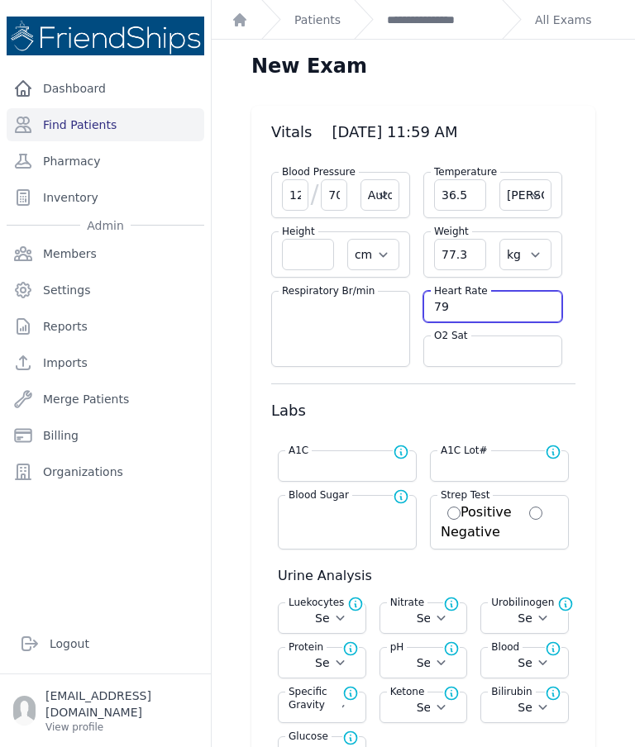
type input "79"
select select "Automatic"
select select "cm"
select select "kg"
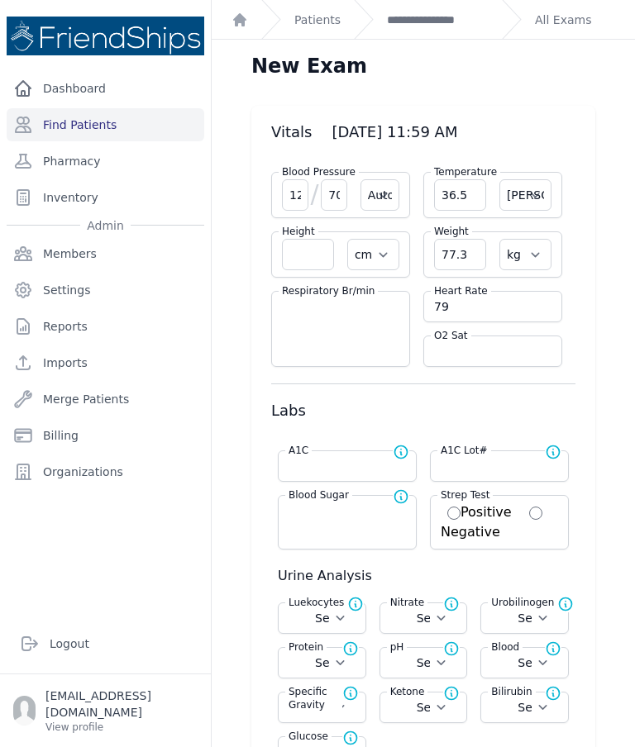
select select
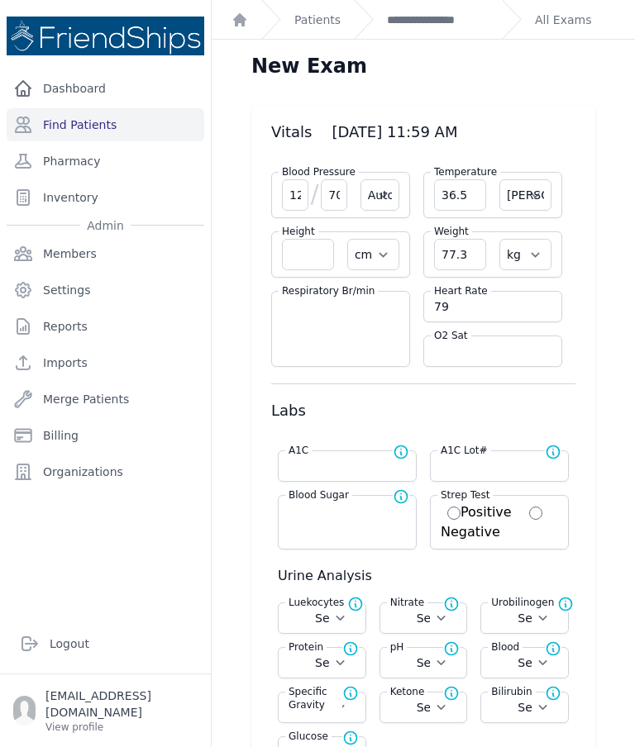
select select
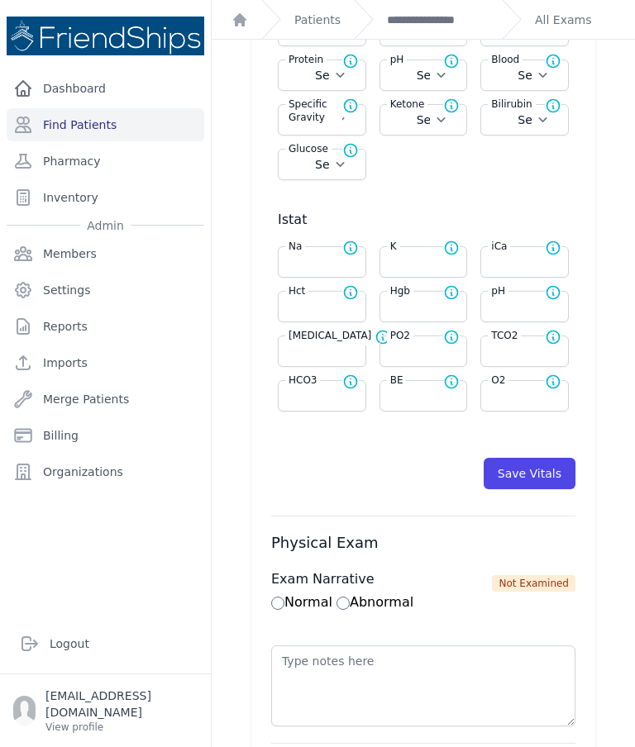
scroll to position [590, 0]
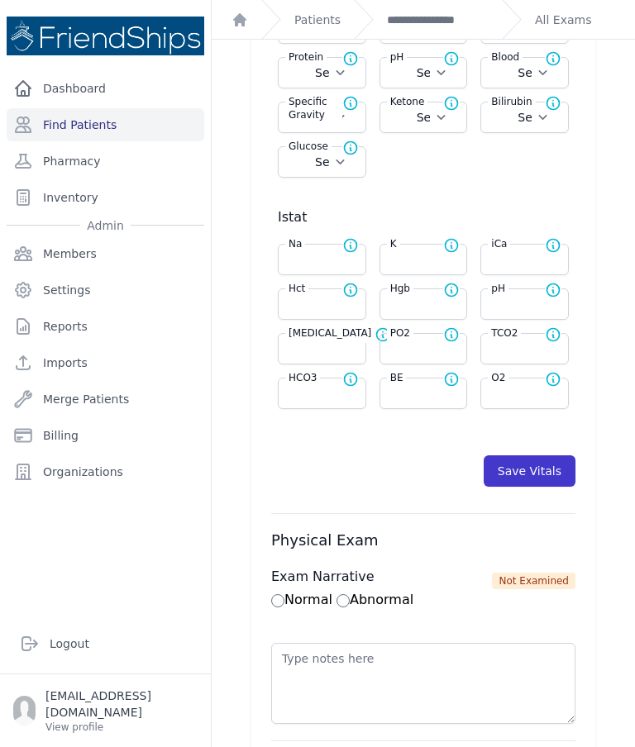
click at [538, 479] on button "Save Vitals" at bounding box center [530, 471] width 92 height 31
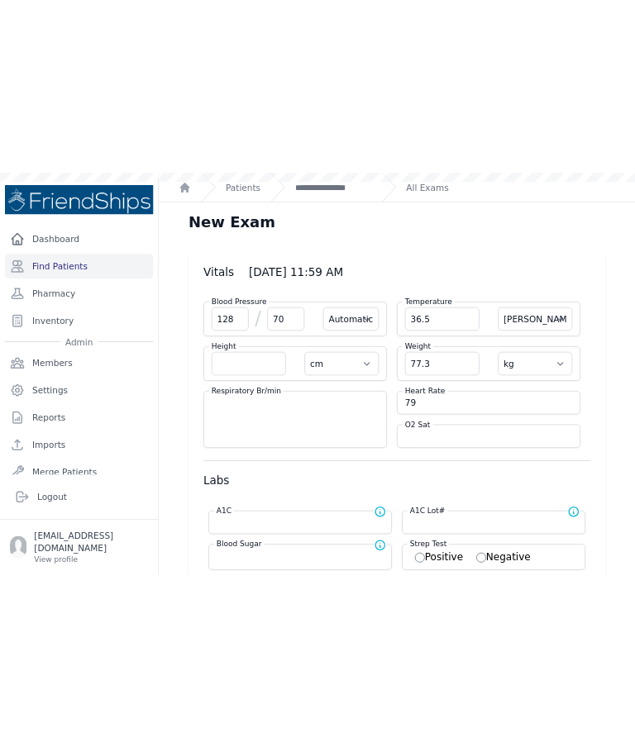
scroll to position [0, 0]
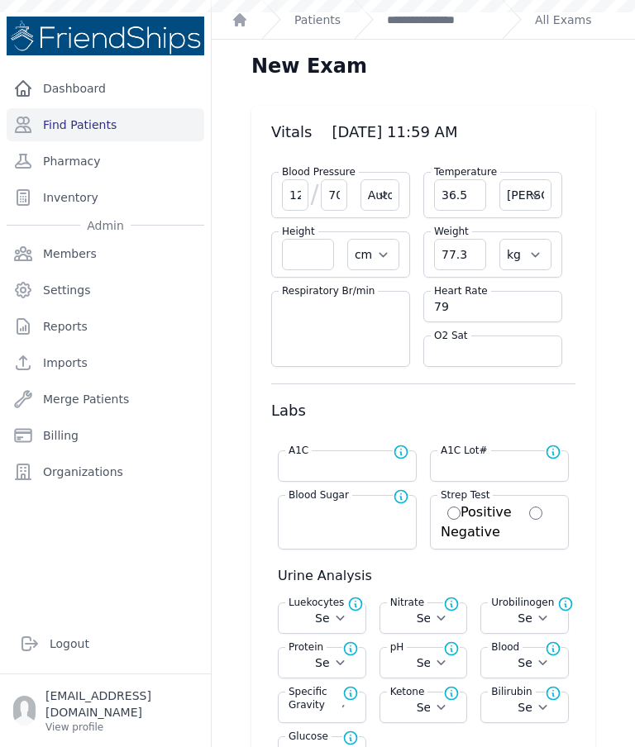
click at [338, 528] on div "Blood Sugar Normal range for Blood Sugar is 100 - 126" at bounding box center [347, 522] width 139 height 55
click at [347, 528] on div "Blood Sugar Normal range for Blood Sugar is 100 - 126" at bounding box center [347, 522] width 139 height 55
click at [341, 517] on input "number" at bounding box center [347, 511] width 117 height 17
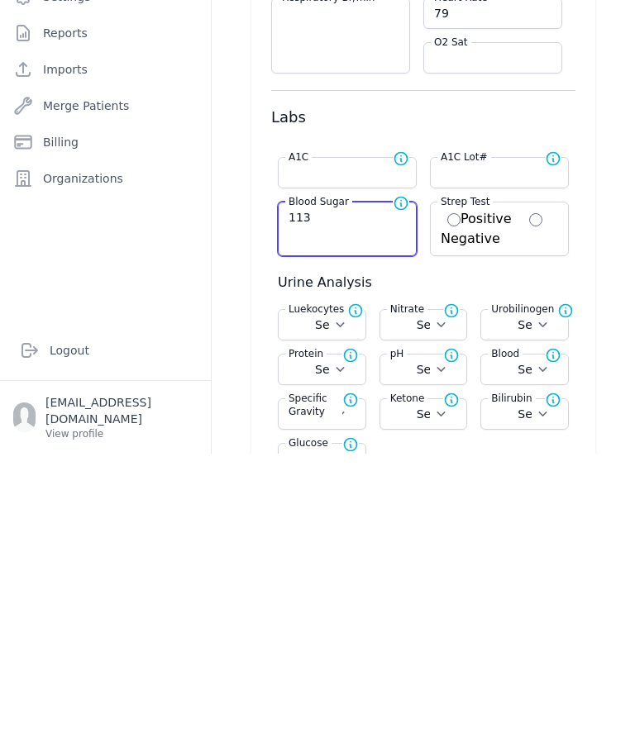
type input "113"
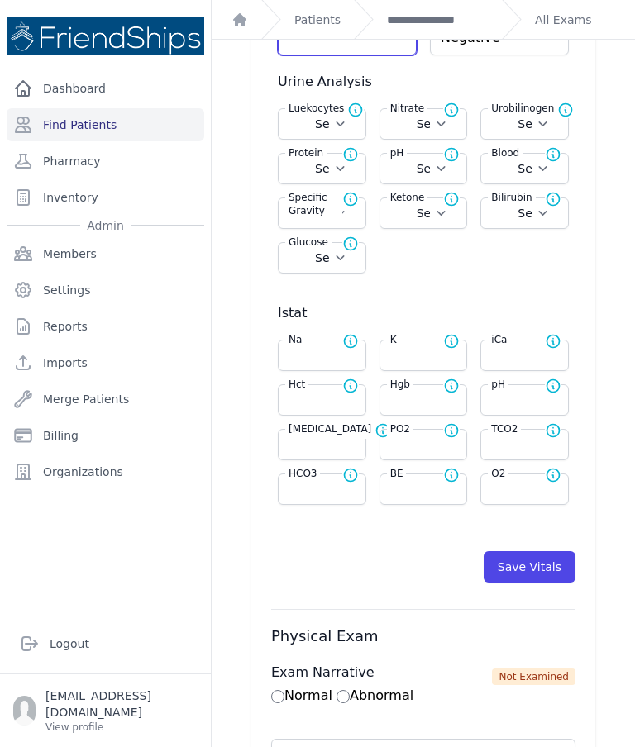
scroll to position [494, 0]
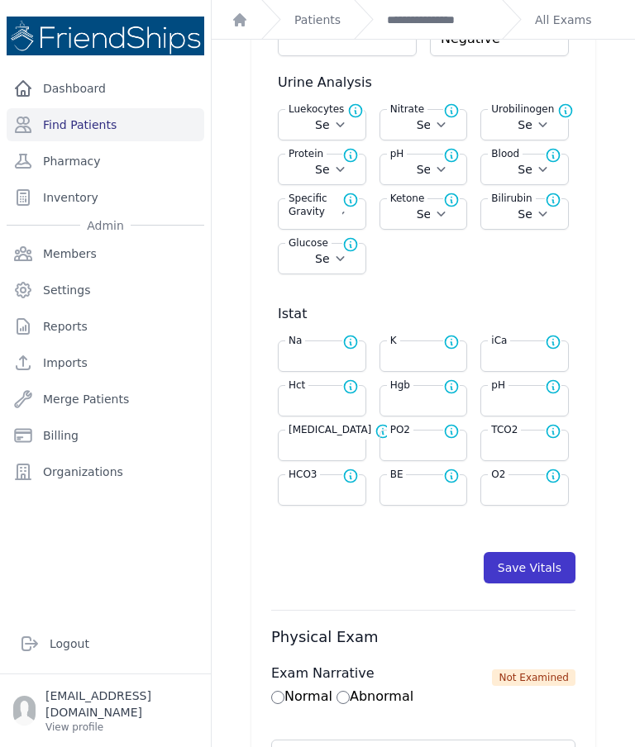
click at [531, 552] on button "Save Vitals" at bounding box center [530, 567] width 92 height 31
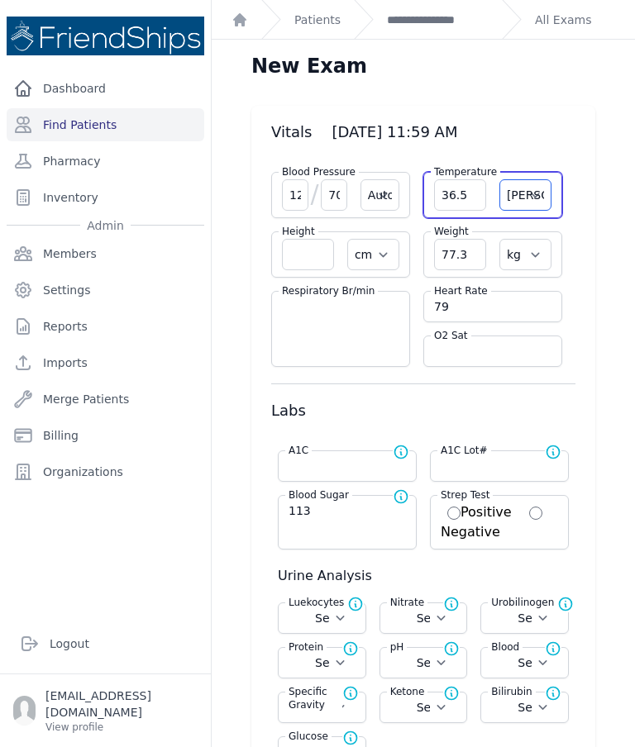
scroll to position [0, 0]
click at [108, 130] on link "Find Patients" at bounding box center [106, 124] width 198 height 33
click at [425, 14] on link "**********" at bounding box center [438, 20] width 102 height 17
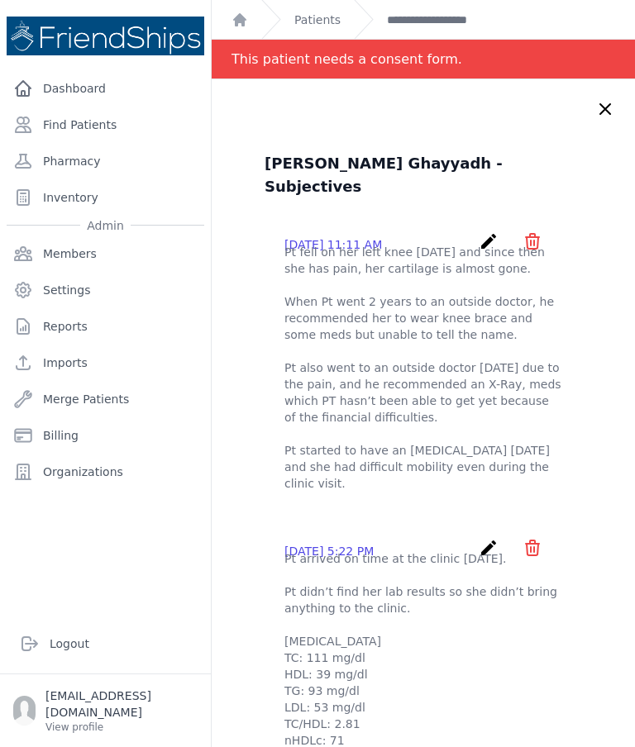
click at [602, 104] on icon at bounding box center [605, 109] width 20 height 20
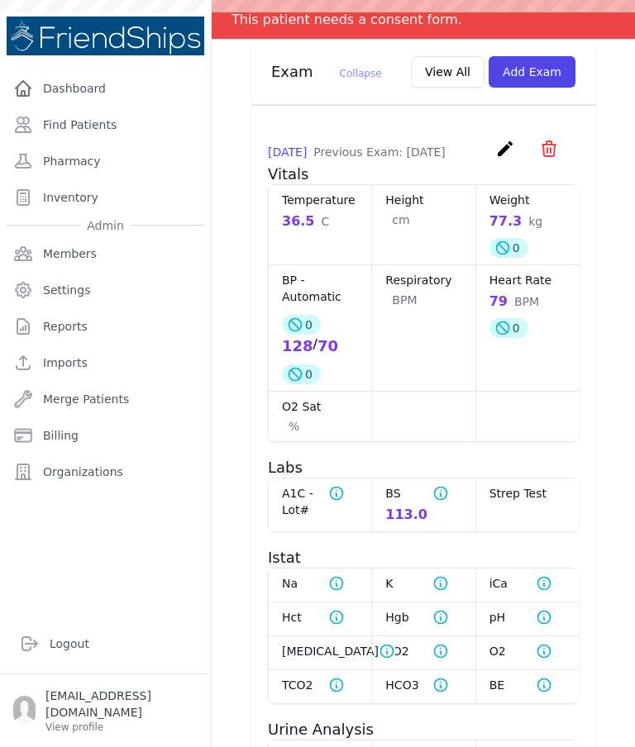
scroll to position [895, 0]
